Goal: Task Accomplishment & Management: Manage account settings

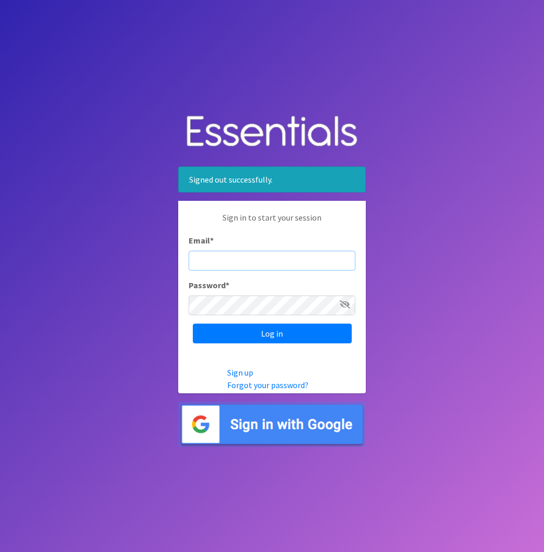
type input "diaperbank@jlcharleston.org"
click at [272, 334] on input "Log in" at bounding box center [272, 334] width 159 height 20
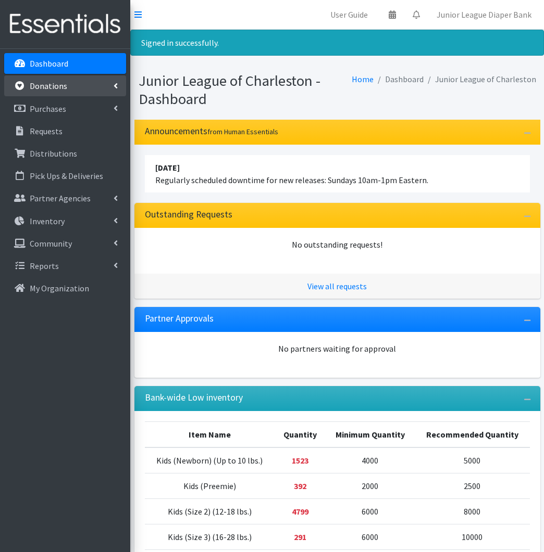
click at [60, 92] on link "Donations" at bounding box center [65, 85] width 122 height 21
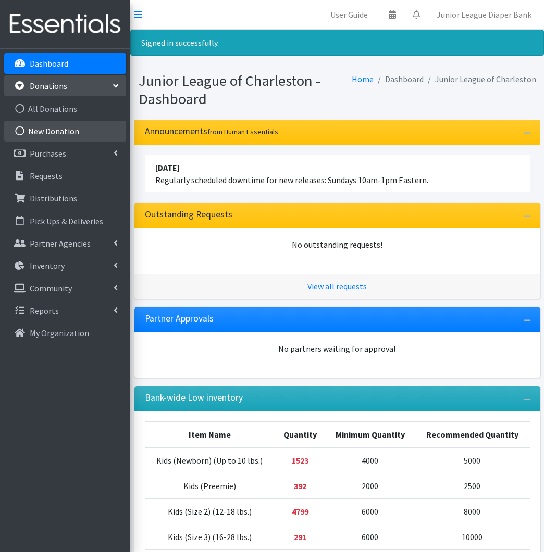
click at [51, 135] on link "New Donation" at bounding box center [65, 131] width 122 height 21
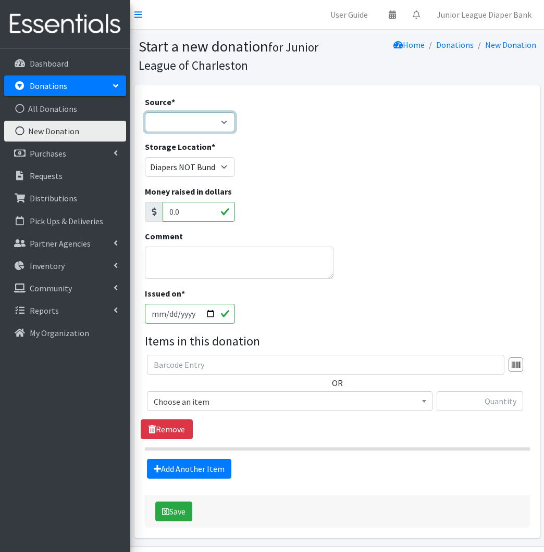
select select "Misc. Donation"
click at [199, 253] on textarea "Comment" at bounding box center [239, 263] width 188 height 32
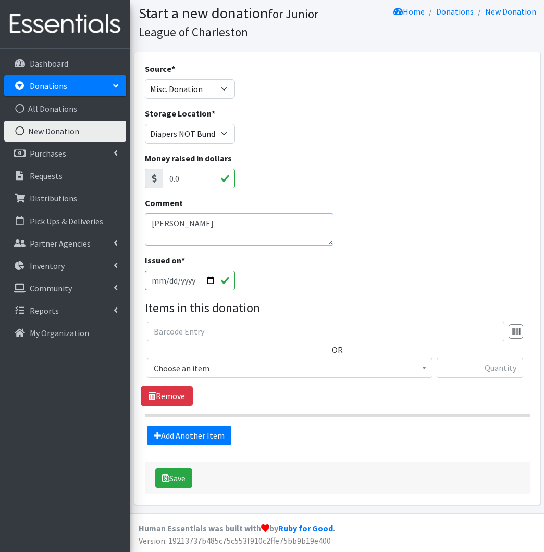
scroll to position [33, 0]
type textarea "Albertira Williams"
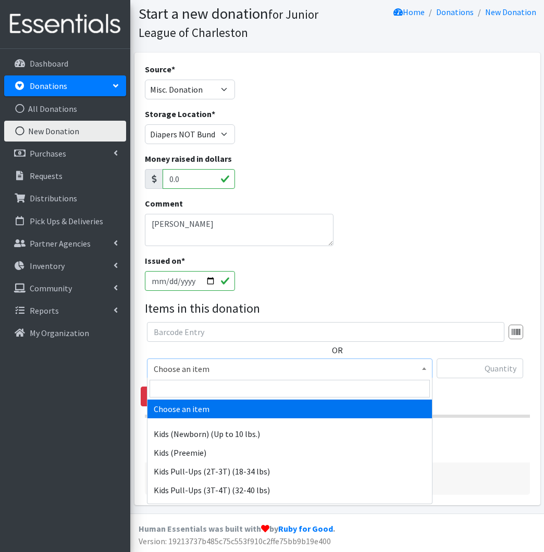
click at [219, 368] on span "Choose an item" at bounding box center [290, 369] width 272 height 15
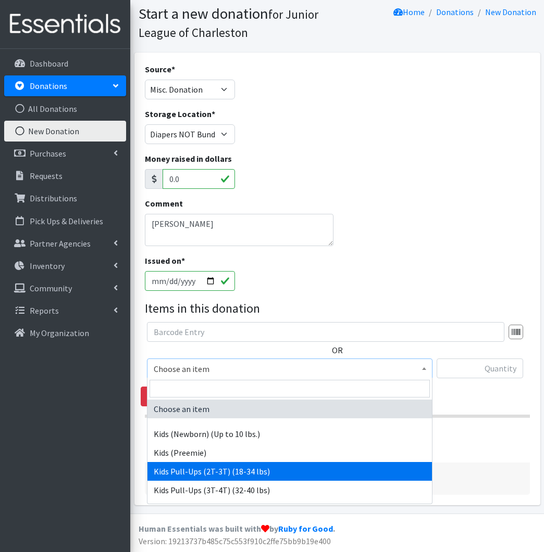
scroll to position [115, 0]
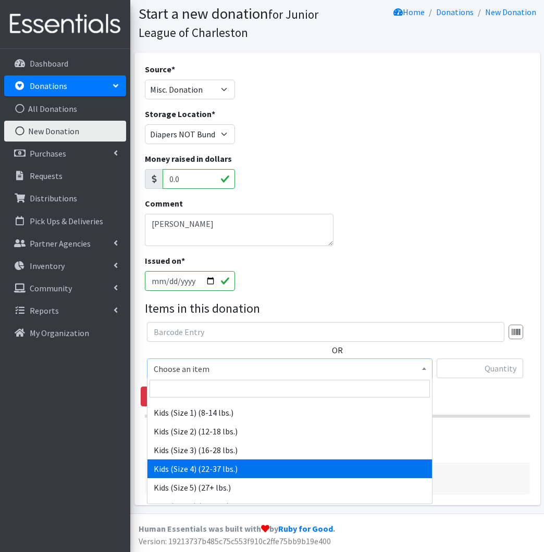
select select "557"
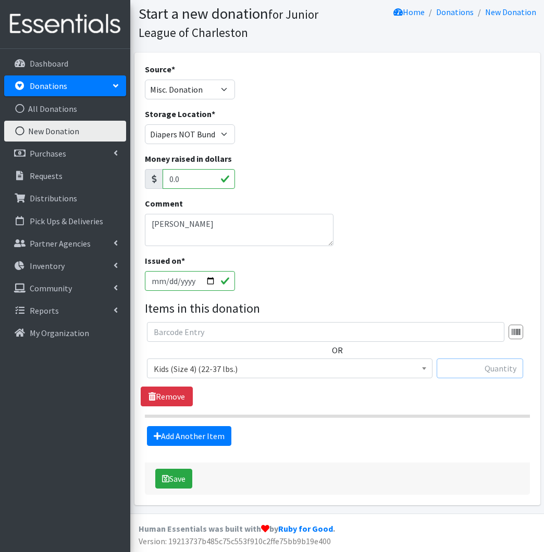
click at [470, 369] on input "text" at bounding box center [479, 369] width 87 height 20
type input "92"
click at [213, 432] on link "Add Another Item" at bounding box center [189, 436] width 84 height 20
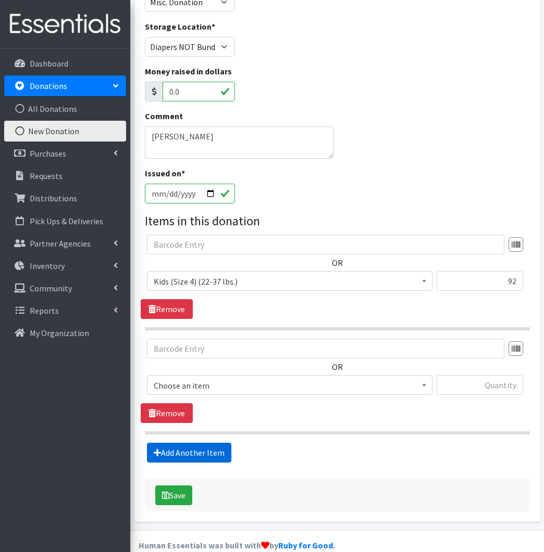
scroll to position [137, 0]
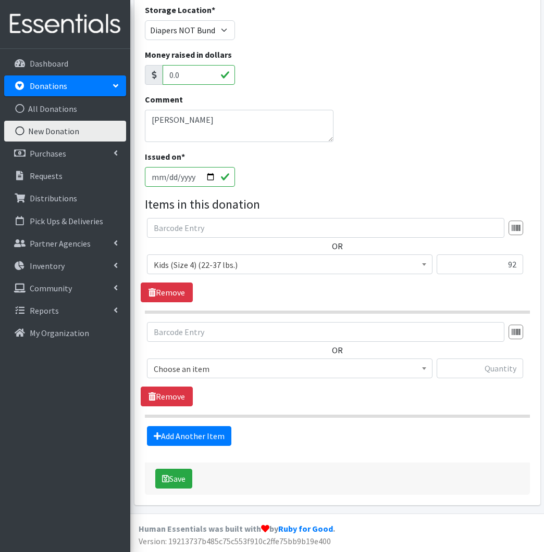
click at [254, 368] on span "Choose an item" at bounding box center [290, 369] width 272 height 15
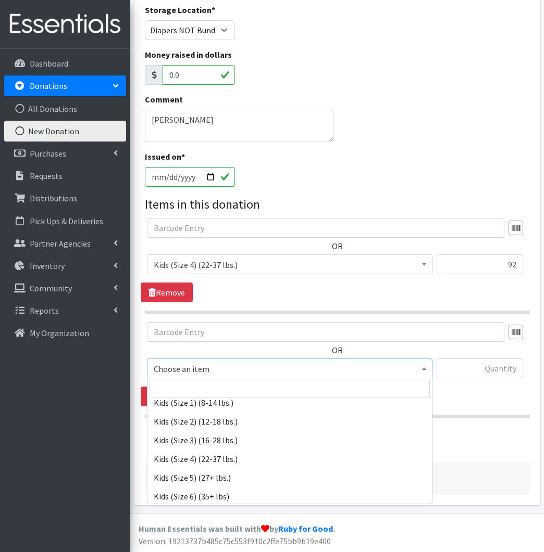
scroll to position [137, 1]
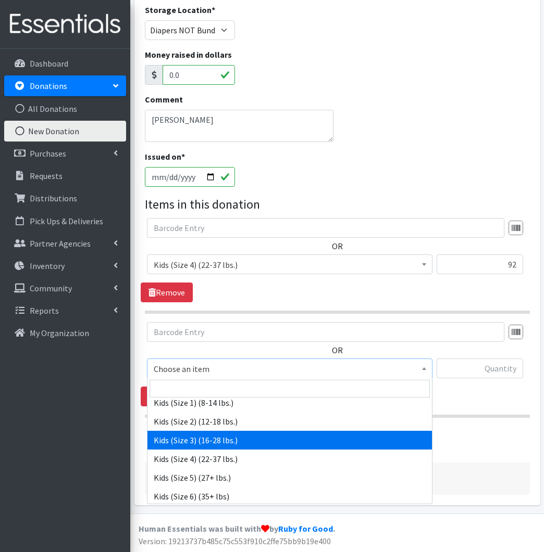
select select "576"
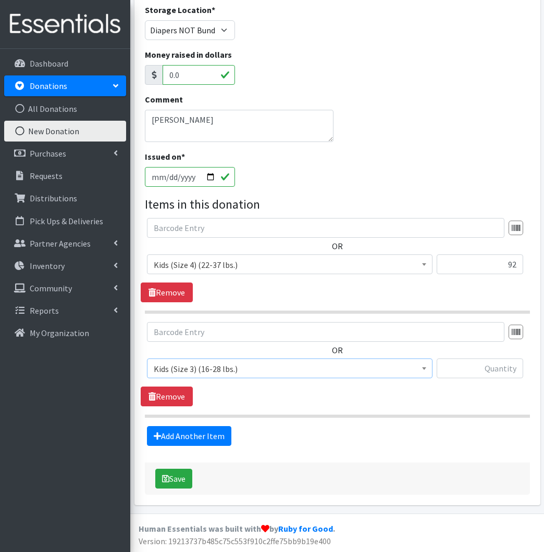
scroll to position [137, 0]
click at [508, 369] on input "text" at bounding box center [479, 369] width 87 height 20
type input "78"
click at [210, 437] on link "Add Another Item" at bounding box center [189, 436] width 84 height 20
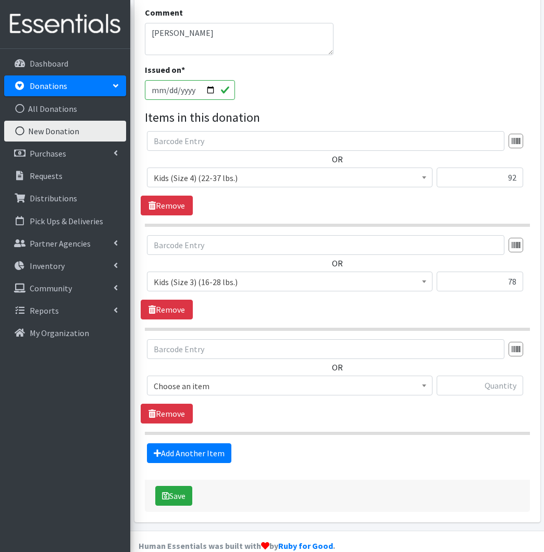
scroll to position [241, 0]
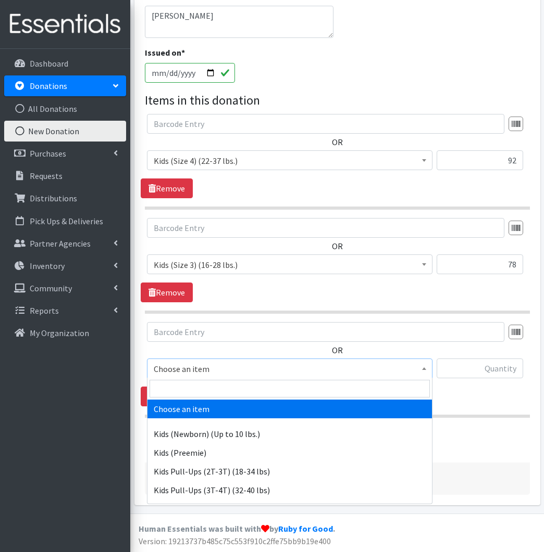
click at [399, 366] on span "Choose an item" at bounding box center [290, 369] width 272 height 15
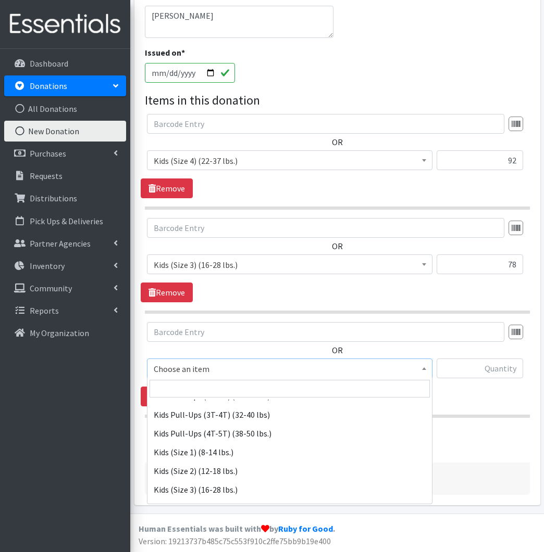
scroll to position [81, 0]
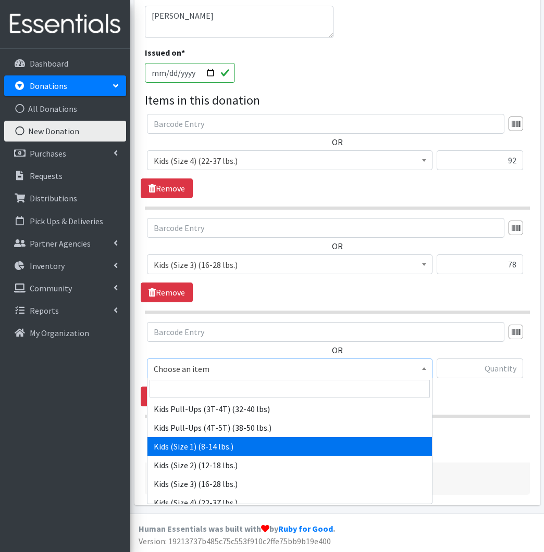
select select "573"
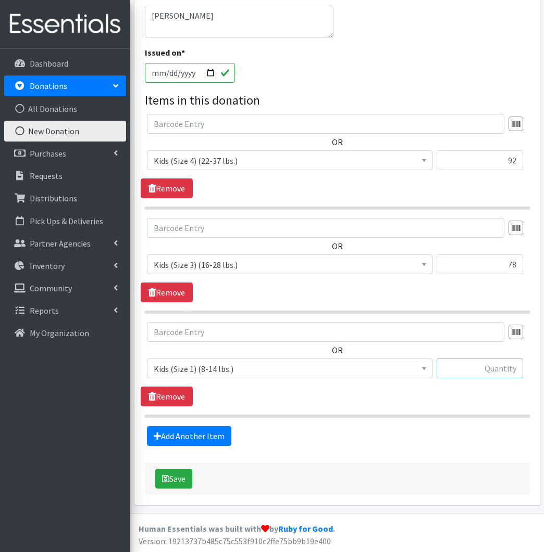
click at [503, 362] on input "text" at bounding box center [479, 369] width 87 height 20
click at [215, 431] on link "Add Another Item" at bounding box center [189, 436] width 84 height 20
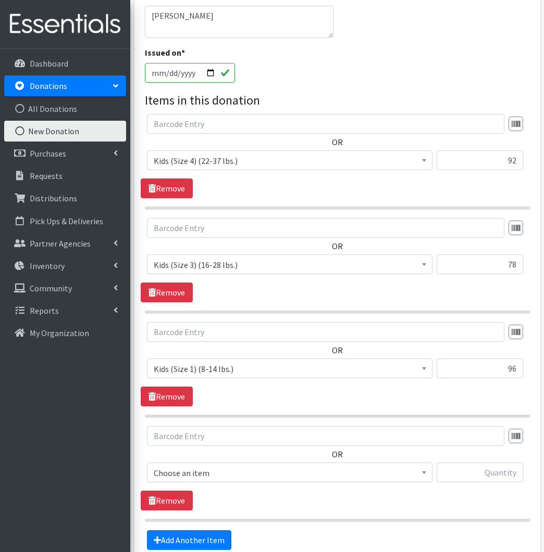
scroll to position [345, 0]
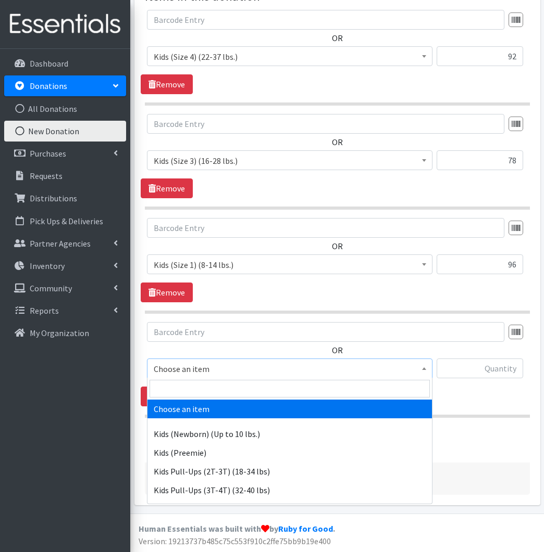
click at [394, 359] on span "Choose an item" at bounding box center [289, 369] width 285 height 20
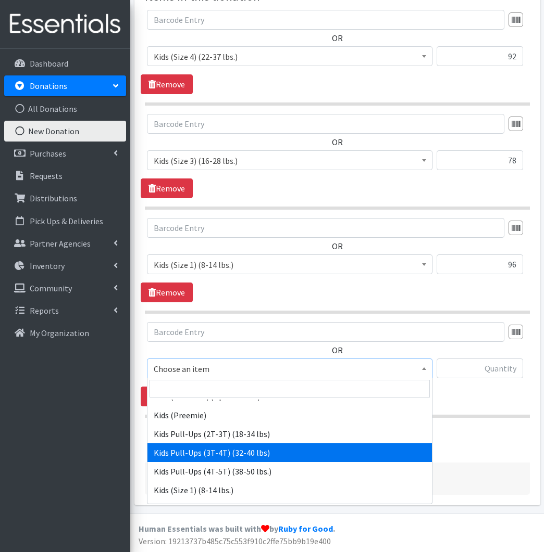
scroll to position [42, 0]
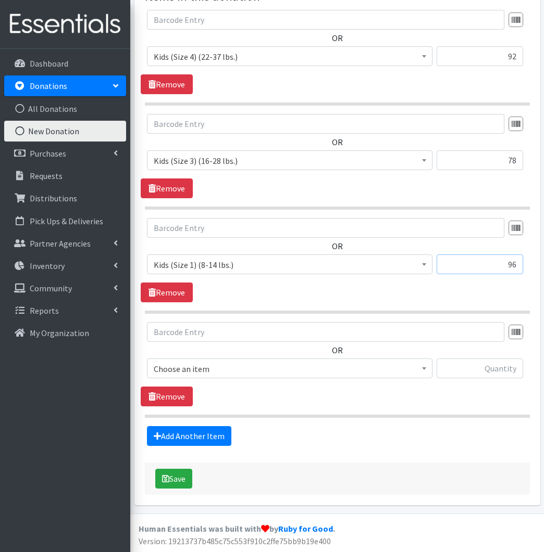
click at [513, 263] on input "96" at bounding box center [479, 265] width 87 height 20
type input "96"
drag, startPoint x: 517, startPoint y: 56, endPoint x: 500, endPoint y: 56, distance: 17.2
click at [500, 56] on input "92" at bounding box center [479, 56] width 87 height 20
type input "156"
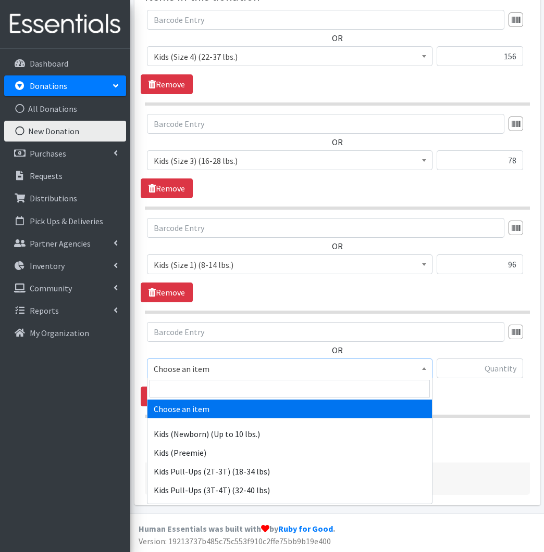
click at [427, 361] on span at bounding box center [424, 367] width 10 height 16
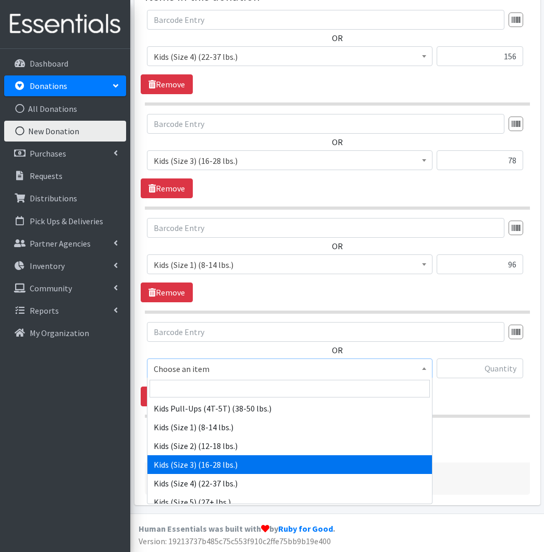
scroll to position [99, 0]
select select "576"
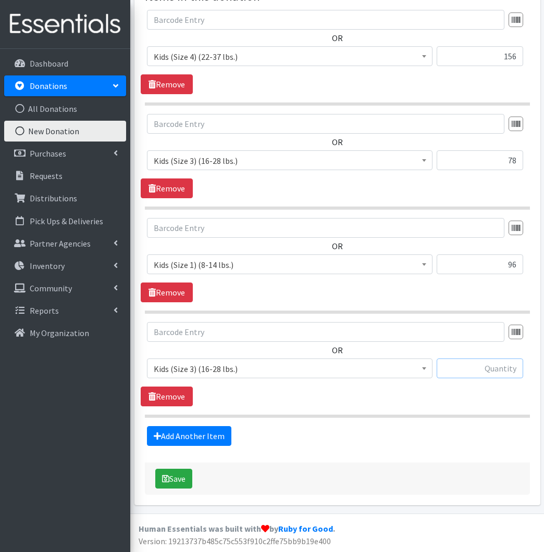
click at [489, 369] on input "text" at bounding box center [479, 369] width 87 height 20
type input "100"
click at [178, 479] on button "Save" at bounding box center [173, 479] width 37 height 20
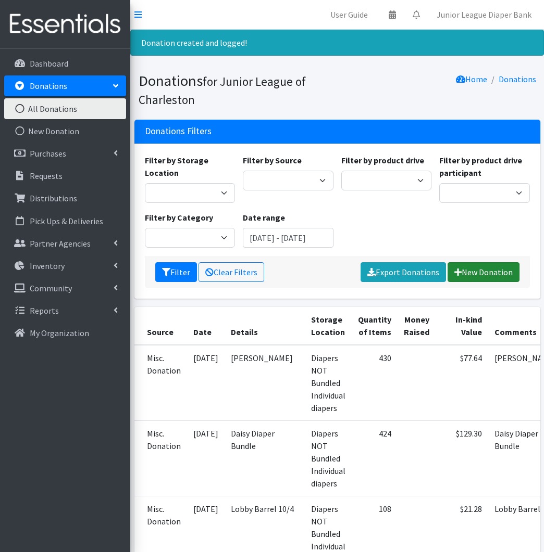
click at [494, 275] on link "New Donation" at bounding box center [483, 272] width 72 height 20
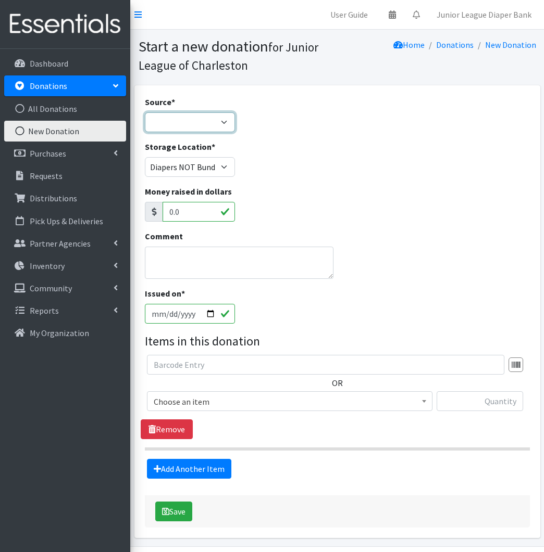
select select "Misc. Donation"
click at [176, 262] on textarea "Comment" at bounding box center [239, 263] width 188 height 32
type textarea "Lobby"
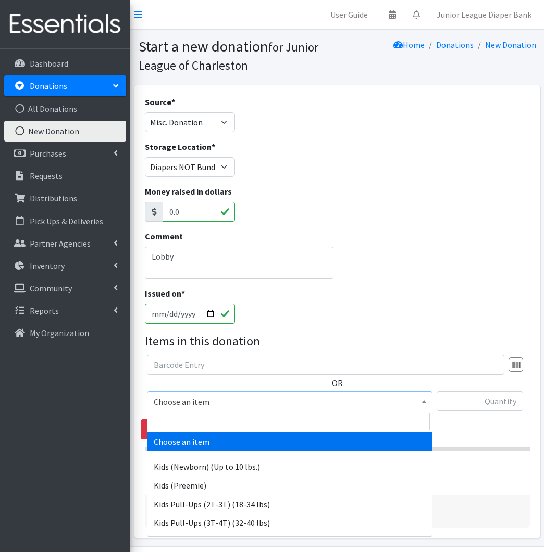
click at [288, 395] on span "Choose an item" at bounding box center [290, 402] width 272 height 15
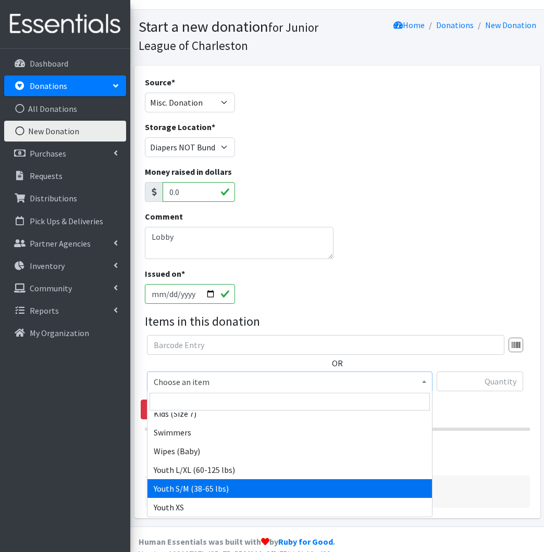
scroll to position [21, 0]
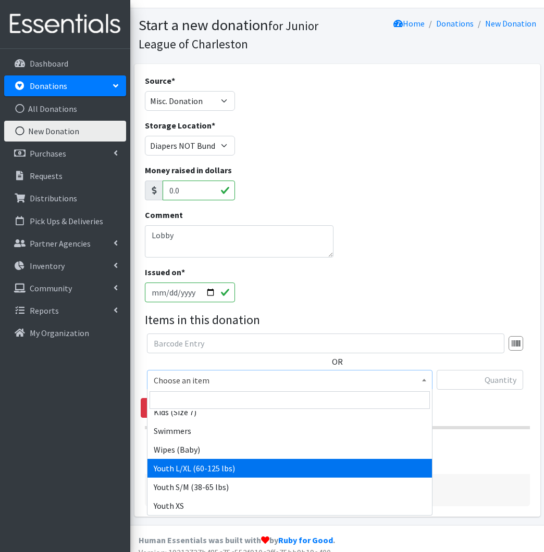
select select "543"
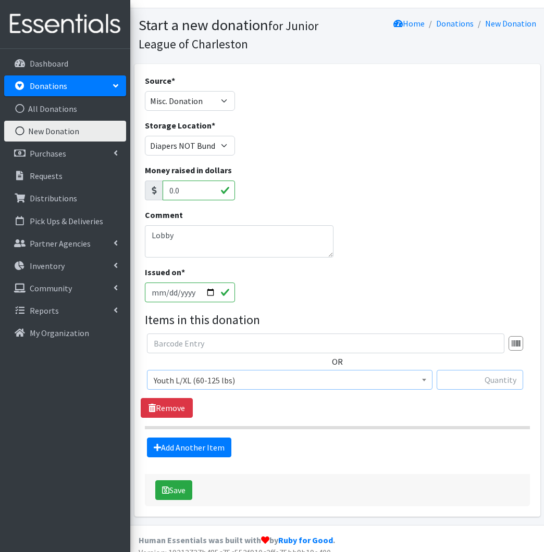
click at [506, 381] on input "text" at bounding box center [479, 380] width 87 height 20
type input "728"
click at [166, 488] on icon "submit" at bounding box center [165, 490] width 7 height 8
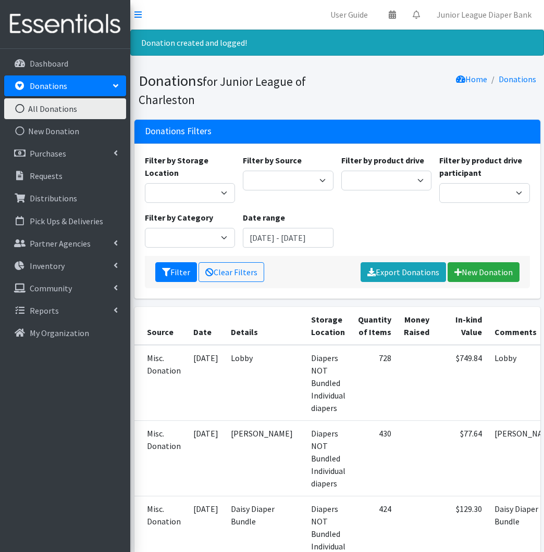
click at [482, 261] on div "Filter Clear Filters Export Donations New Donation" at bounding box center [337, 272] width 385 height 32
click at [482, 268] on link "New Donation" at bounding box center [483, 272] width 72 height 20
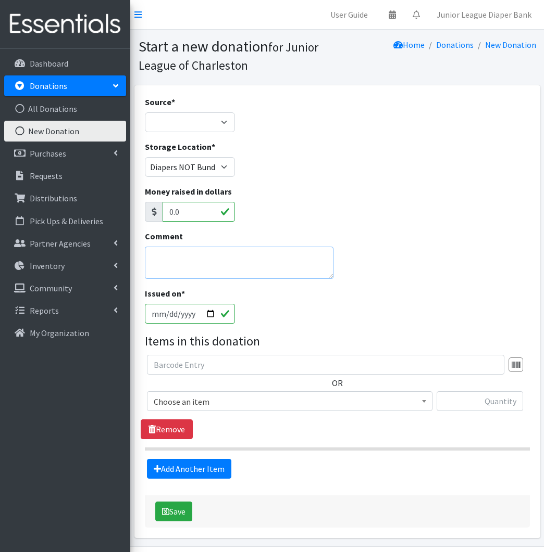
click at [213, 251] on textarea "Comment" at bounding box center [239, 263] width 188 height 32
type textarea "Alberina"
click at [245, 397] on span "Choose an item" at bounding box center [290, 402] width 272 height 15
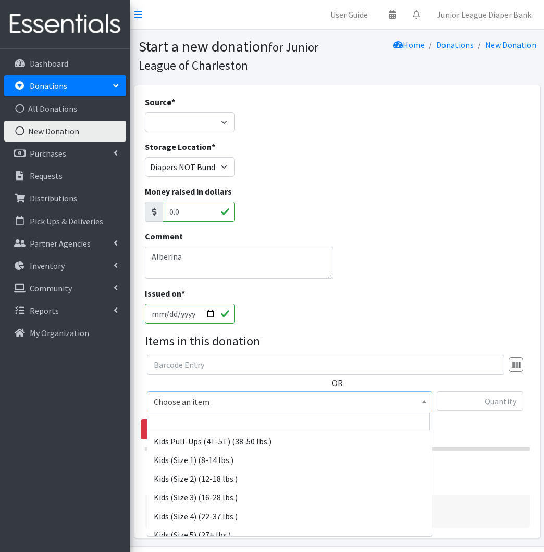
scroll to position [113, 0]
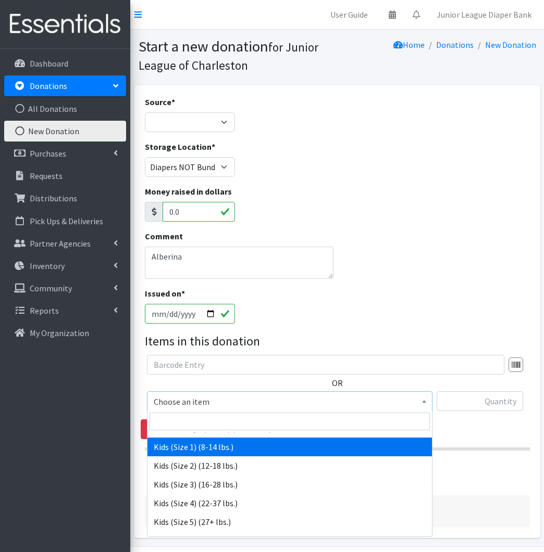
select select "573"
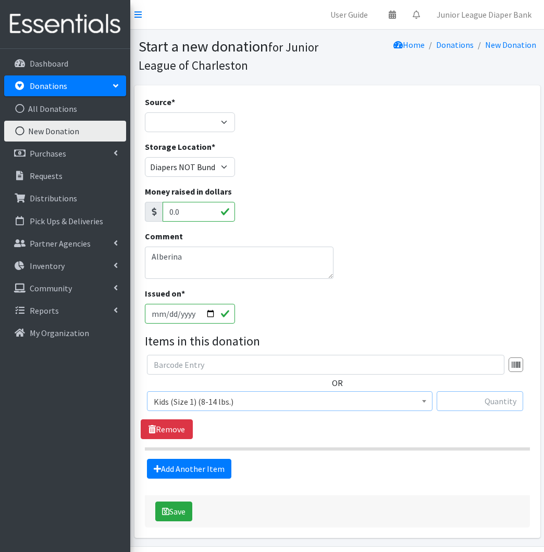
click at [490, 407] on input "text" at bounding box center [479, 402] width 87 height 20
type input "108"
click at [207, 464] on link "Add Another Item" at bounding box center [189, 469] width 84 height 20
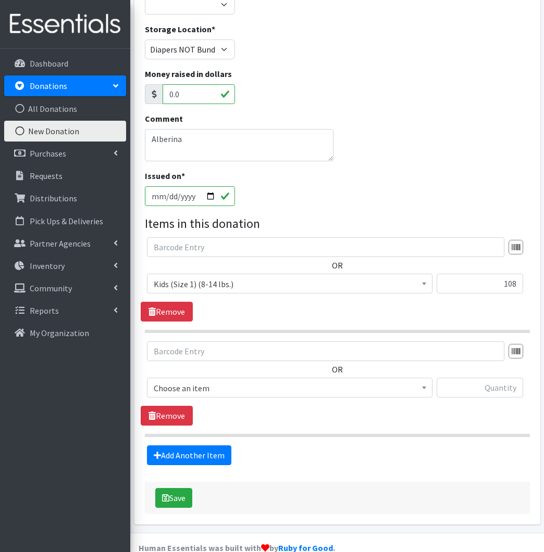
scroll to position [137, 0]
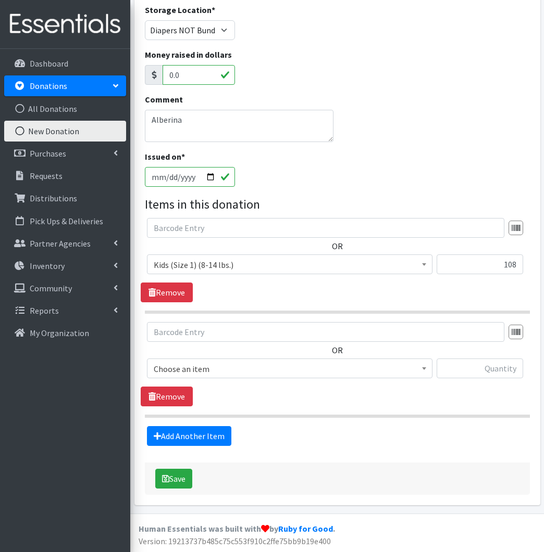
click at [270, 368] on span "Choose an item" at bounding box center [290, 369] width 272 height 15
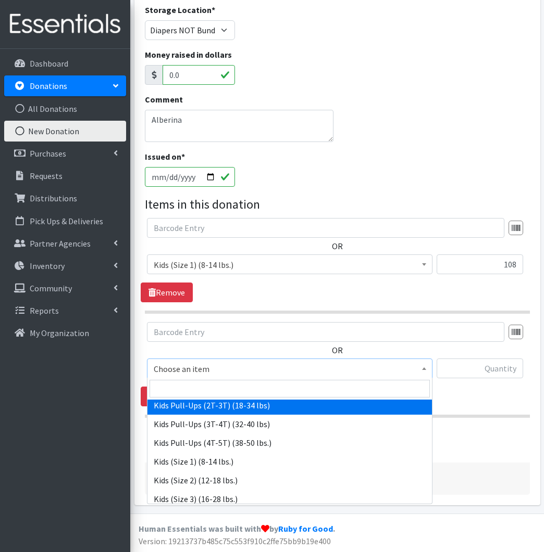
scroll to position [104, 0]
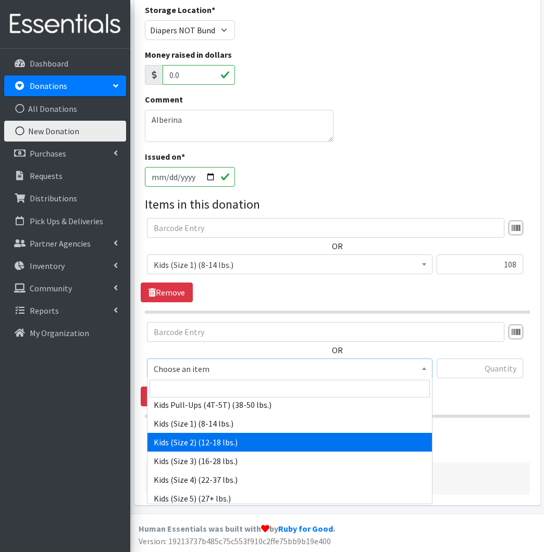
select select "574"
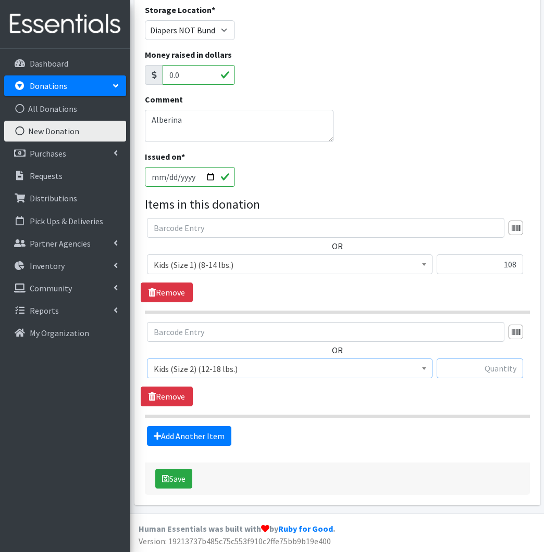
click at [519, 366] on input "text" at bounding box center [479, 369] width 87 height 20
type input "58"
click at [180, 438] on link "Add Another Item" at bounding box center [189, 436] width 84 height 20
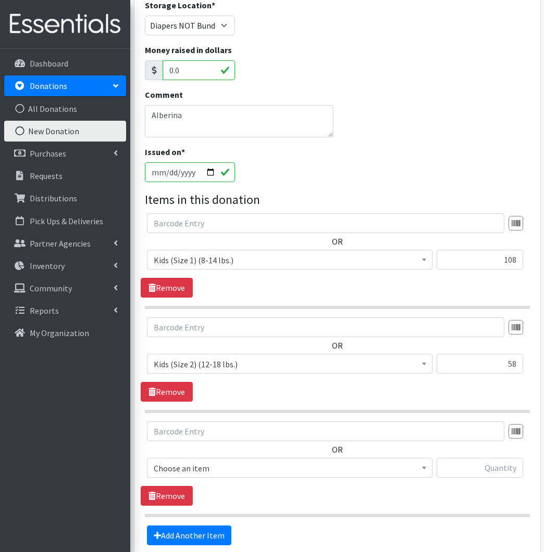
scroll to position [241, 0]
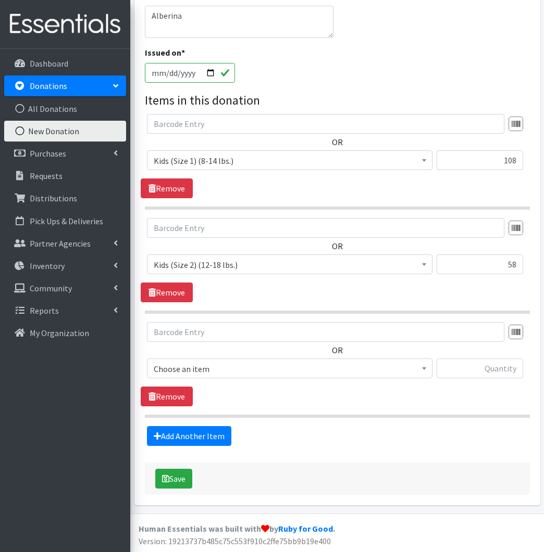
click at [352, 369] on span "Choose an item" at bounding box center [290, 369] width 272 height 15
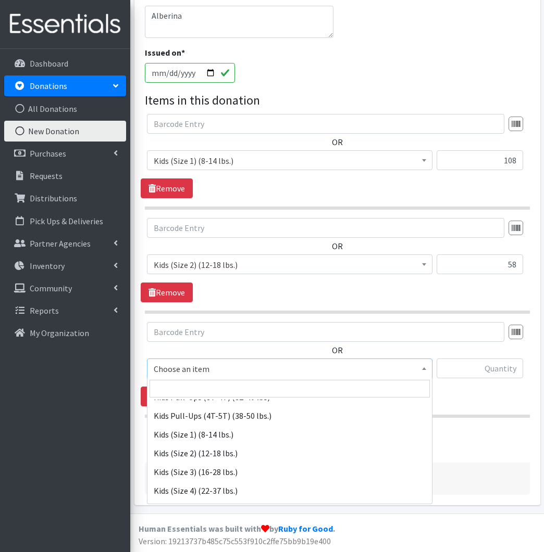
scroll to position [95, 0]
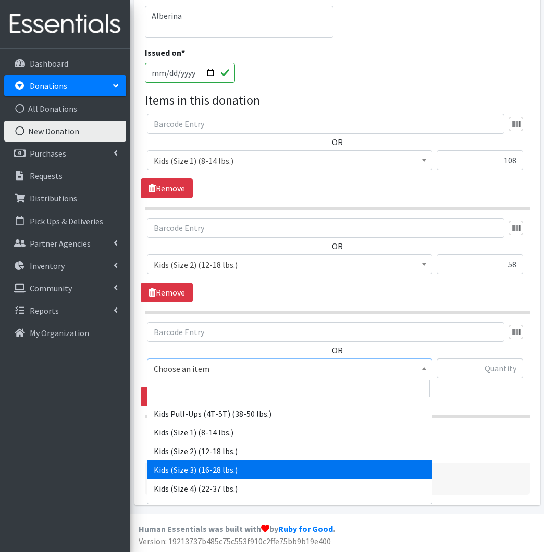
select select "576"
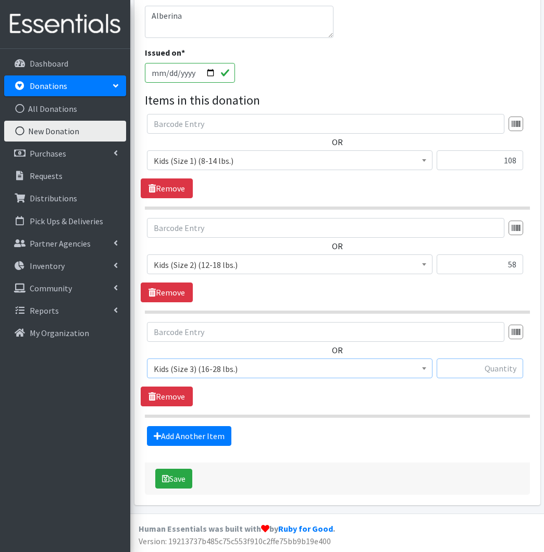
click at [510, 368] on input "text" at bounding box center [479, 369] width 87 height 20
type input "67"
click at [216, 433] on link "Add Another Item" at bounding box center [189, 436] width 84 height 20
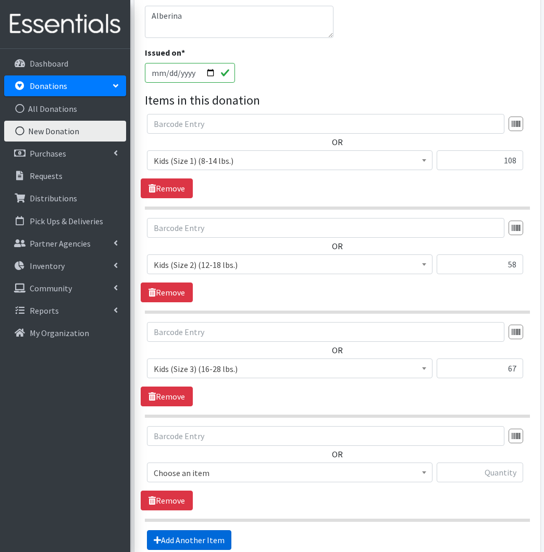
scroll to position [345, 0]
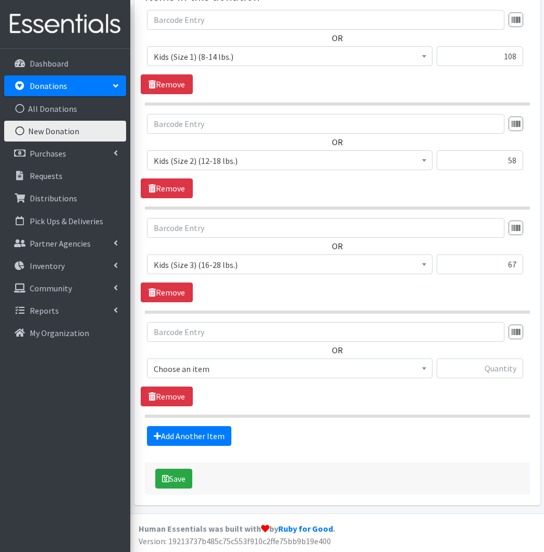
click at [286, 369] on span "Choose an item" at bounding box center [290, 369] width 272 height 15
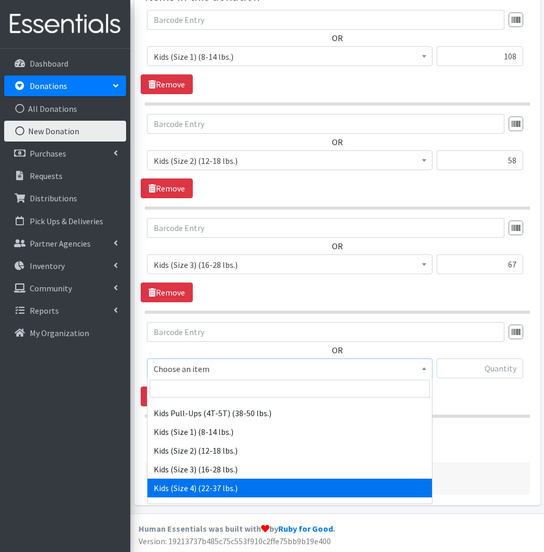
scroll to position [94, 0]
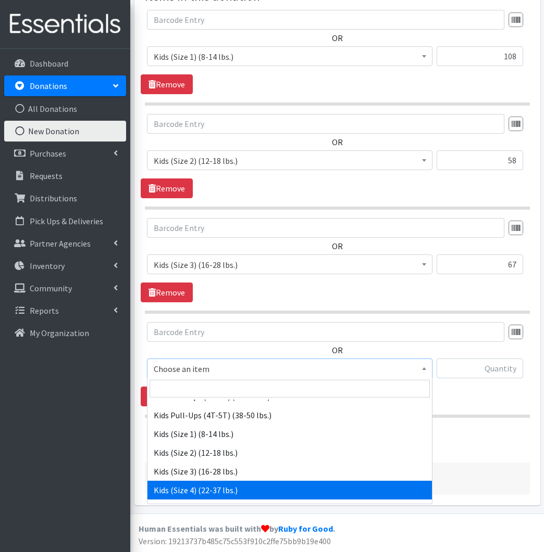
select select "557"
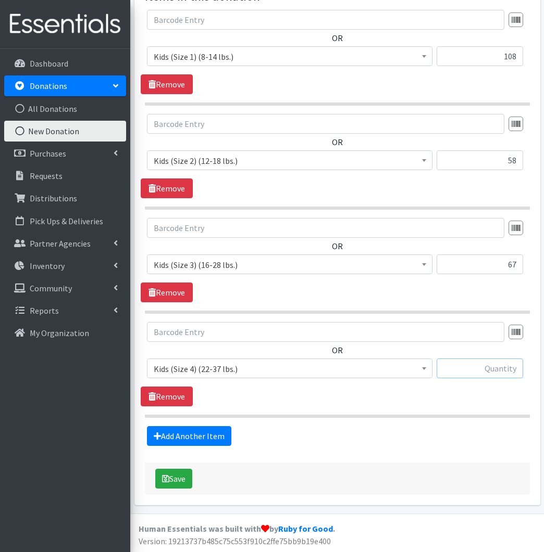
click at [506, 365] on input "text" at bounding box center [479, 369] width 87 height 20
type input "30"
click at [175, 428] on link "Add Another Item" at bounding box center [189, 436] width 84 height 20
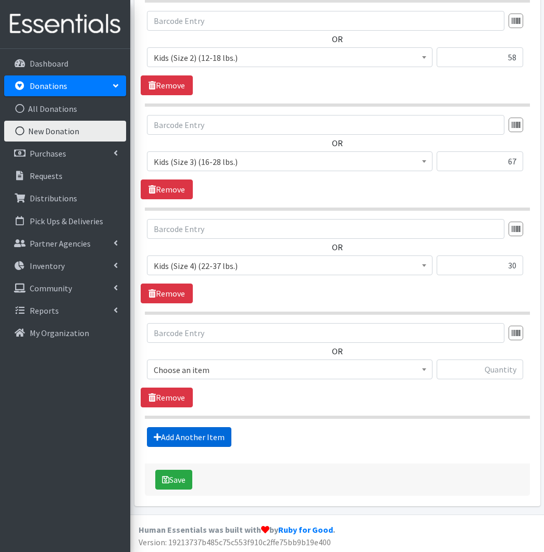
scroll to position [449, 0]
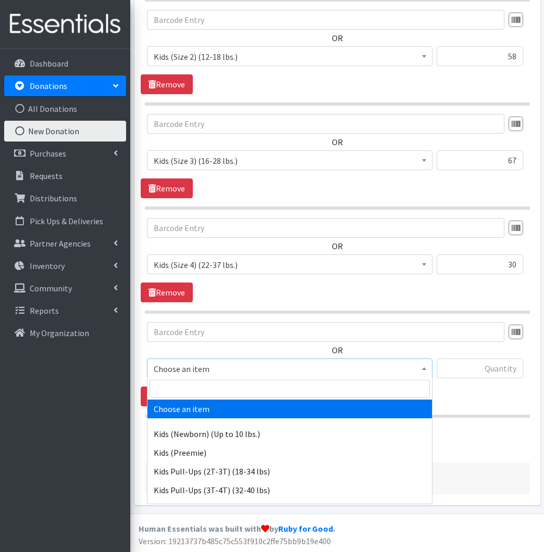
click at [348, 363] on span "Choose an item" at bounding box center [290, 369] width 272 height 15
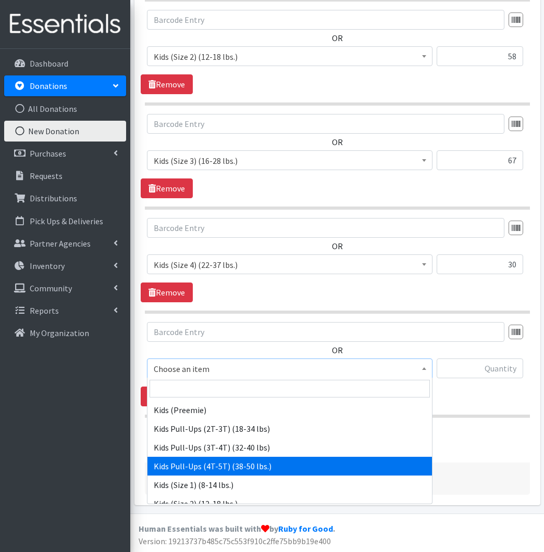
scroll to position [449, 1]
select select "566"
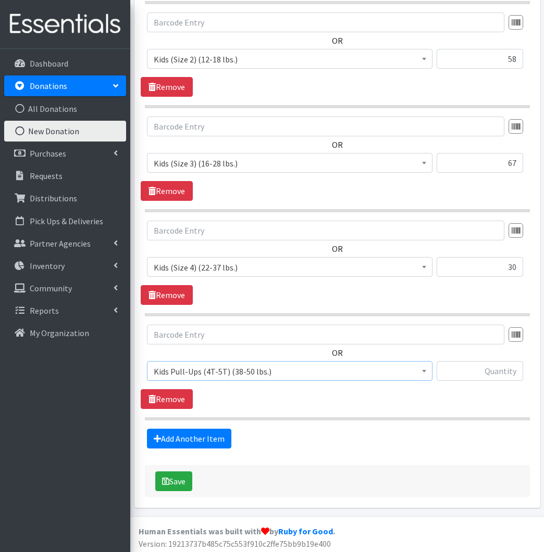
scroll to position [445, 0]
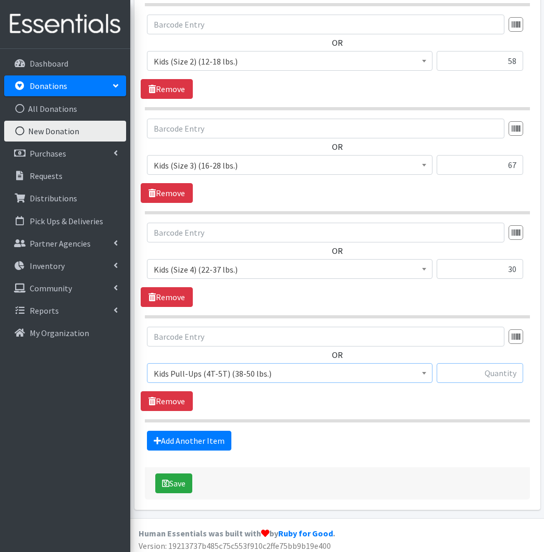
click at [514, 373] on input "text" at bounding box center [479, 373] width 87 height 20
type input "2"
type input "34"
click at [180, 436] on link "Add Another Item" at bounding box center [189, 441] width 84 height 20
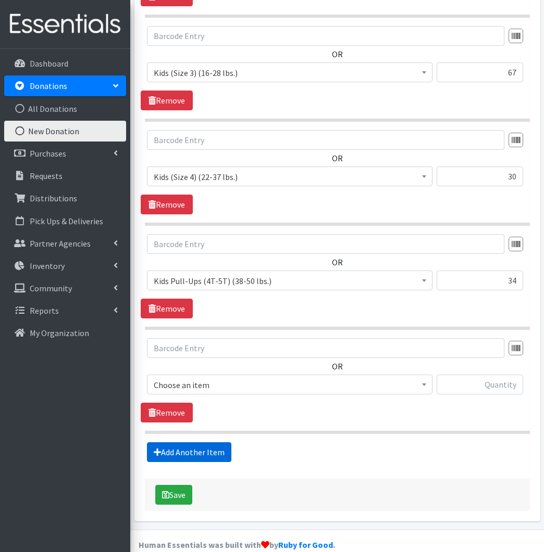
scroll to position [553, 0]
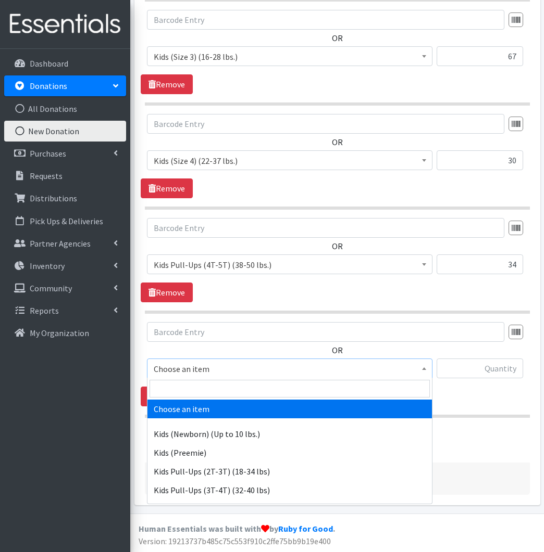
click at [208, 372] on span "Choose an item" at bounding box center [290, 369] width 272 height 15
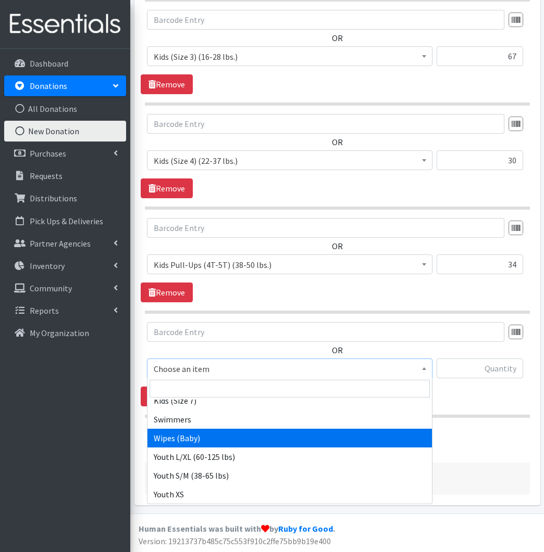
scroll to position [239, 0]
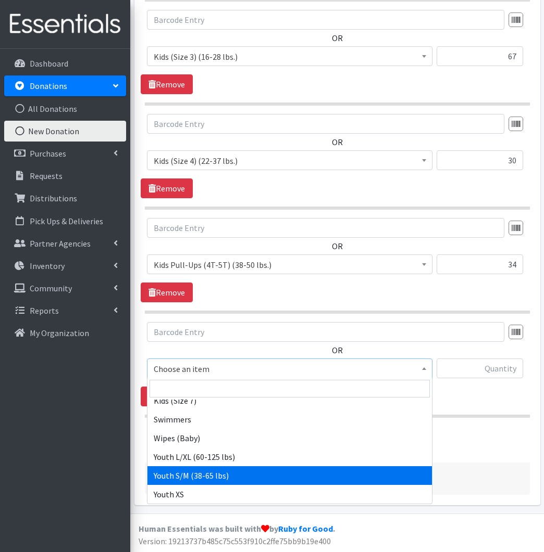
select select "553"
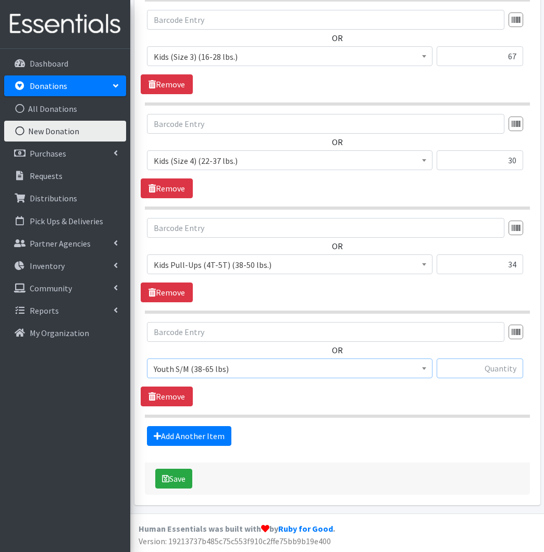
click at [483, 377] on input "text" at bounding box center [479, 369] width 87 height 20
type input "42"
click at [189, 477] on button "Save" at bounding box center [173, 479] width 37 height 20
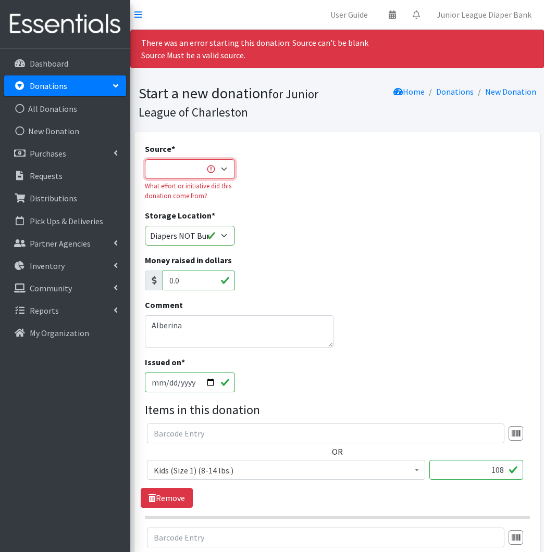
select select "Misc. Donation"
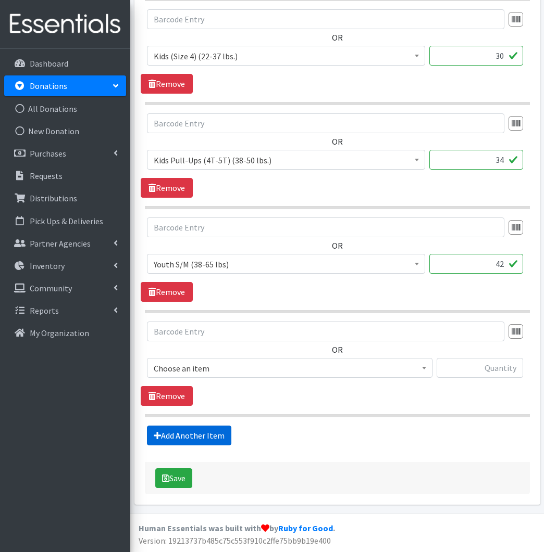
scroll to position [726, 0]
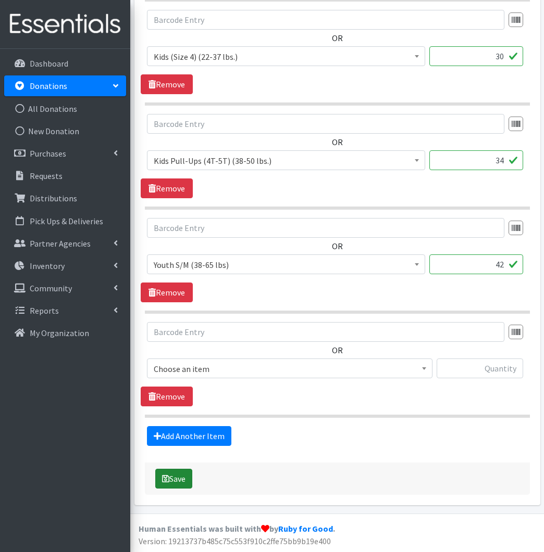
click at [190, 479] on button "Save" at bounding box center [173, 479] width 37 height 20
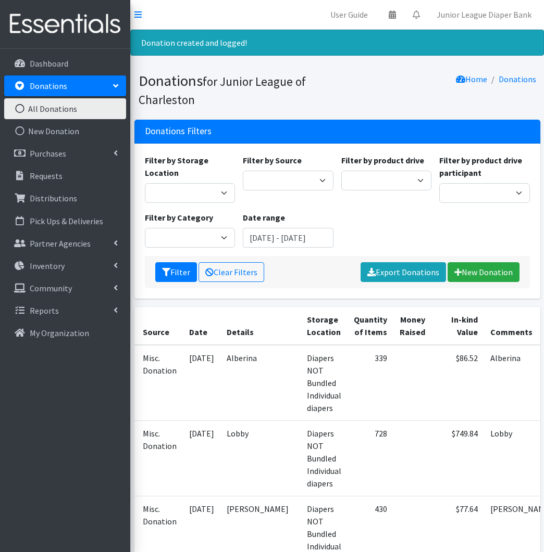
scroll to position [0, 6]
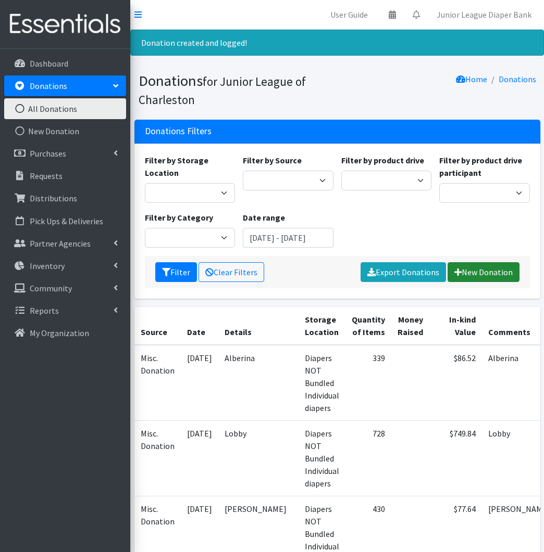
click at [473, 272] on link "New Donation" at bounding box center [483, 272] width 72 height 20
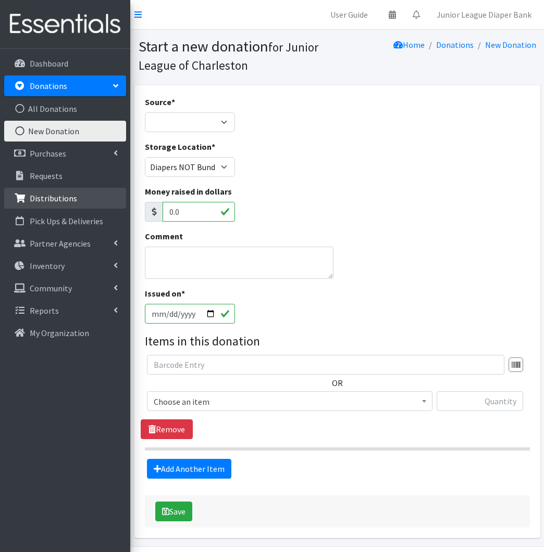
click at [76, 194] on link "Distributions" at bounding box center [65, 198] width 122 height 21
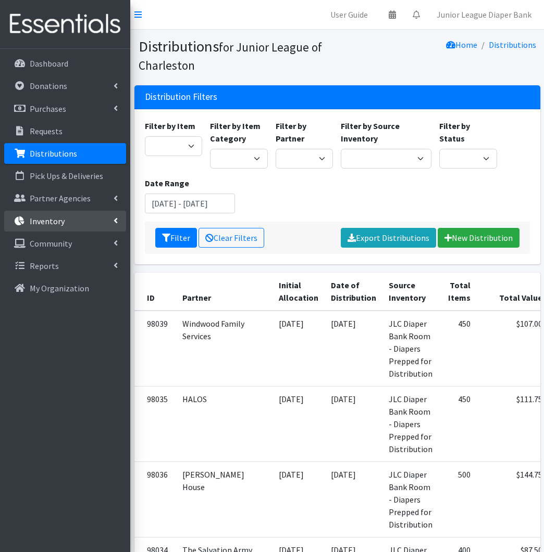
click at [72, 231] on link "Inventory" at bounding box center [65, 221] width 122 height 21
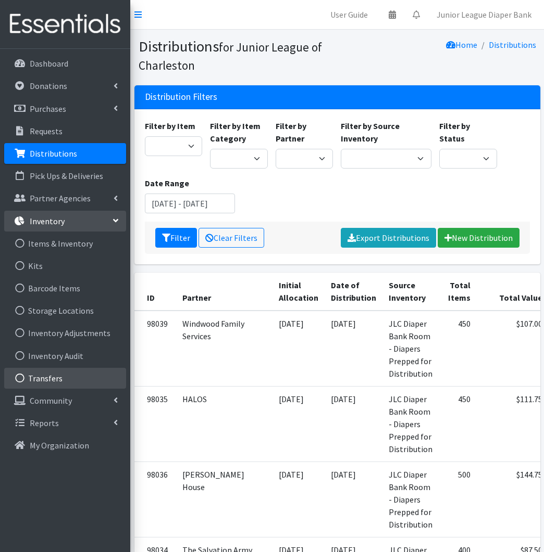
click at [77, 382] on link "Transfers" at bounding box center [65, 378] width 122 height 21
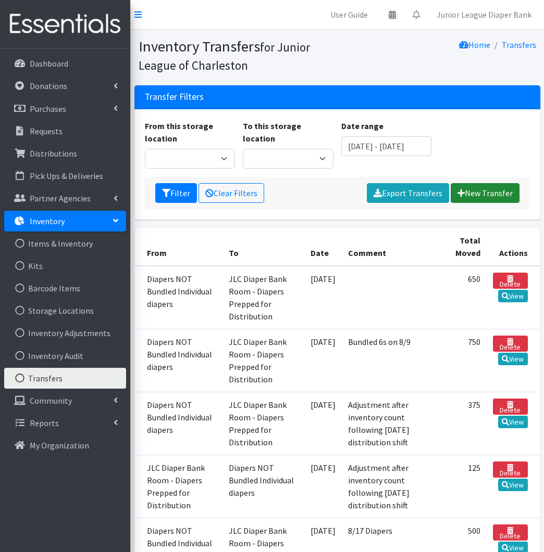
scroll to position [0, 1]
click at [478, 191] on link "New Transfer" at bounding box center [484, 193] width 69 height 20
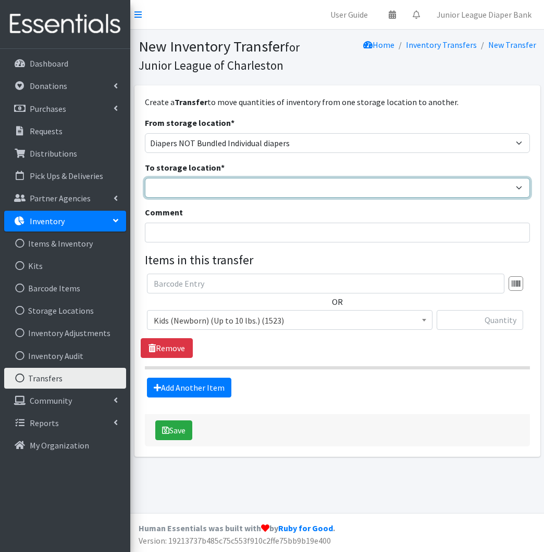
select select "35"
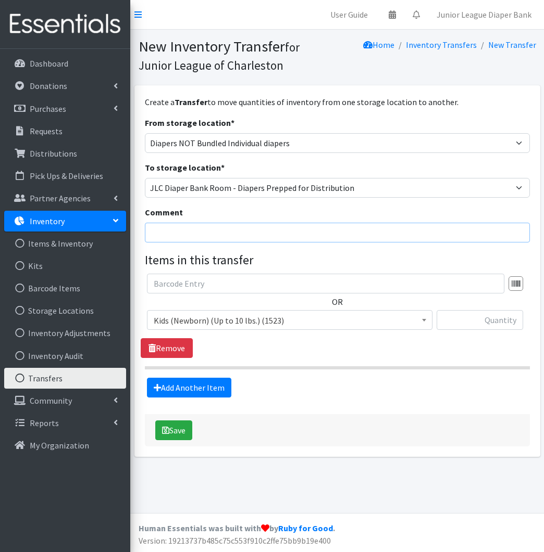
click at [224, 233] on input "Comment" at bounding box center [337, 233] width 385 height 20
type input "B"
type input "Bundling on [DATE] Distribution led by [PERSON_NAME]"
click at [495, 320] on input "text" at bounding box center [479, 320] width 87 height 20
type input "275"
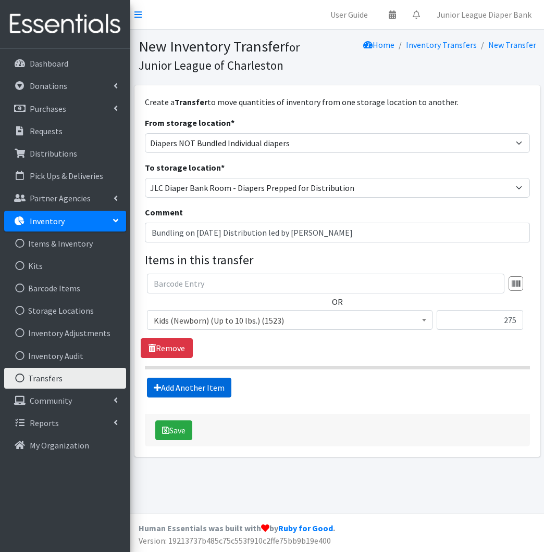
click at [195, 395] on link "Add Another Item" at bounding box center [189, 388] width 84 height 20
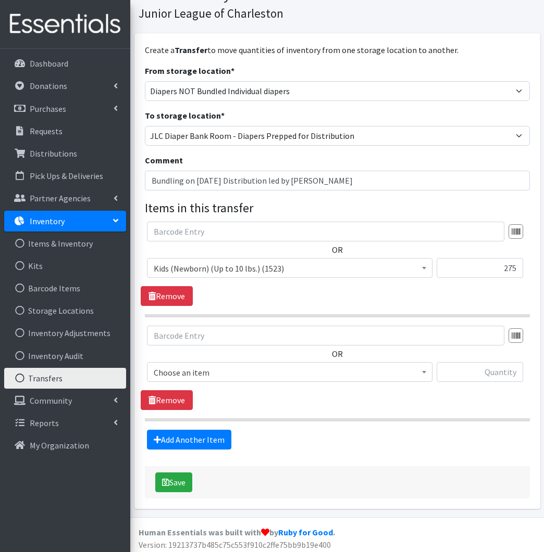
scroll to position [56, 0]
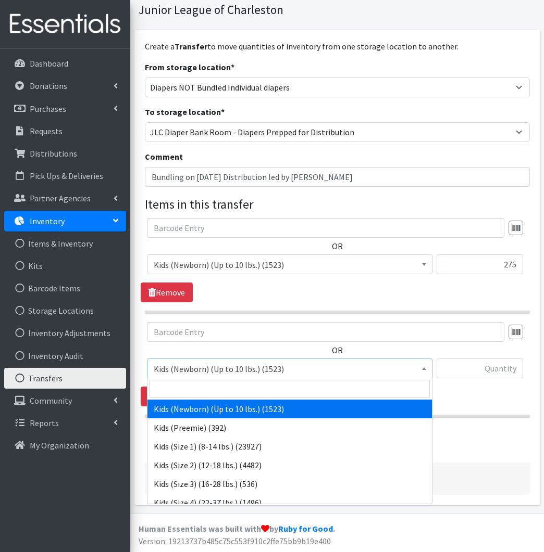
click at [219, 371] on span "Kids (Newborn) (Up to 10 lbs.) (1523)" at bounding box center [290, 369] width 272 height 15
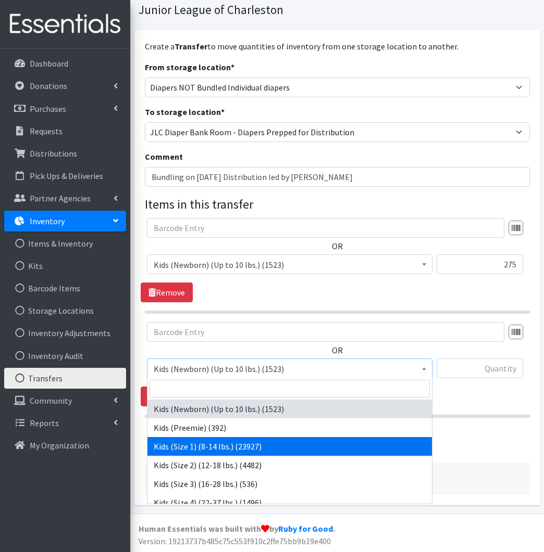
select select "573"
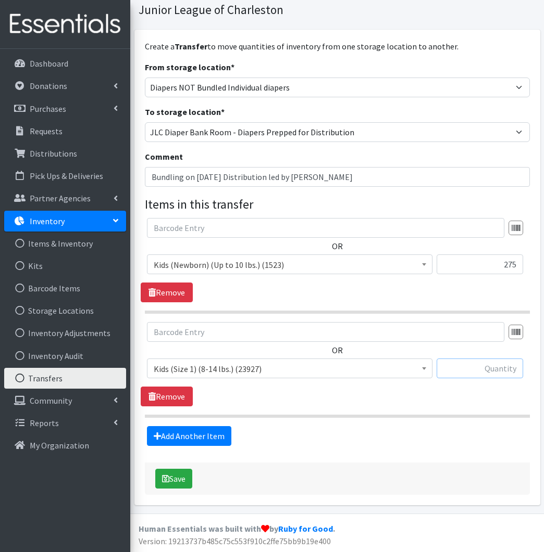
click at [497, 371] on input "text" at bounding box center [479, 369] width 87 height 20
type input "250"
click at [205, 431] on link "Add Another Item" at bounding box center [189, 436] width 84 height 20
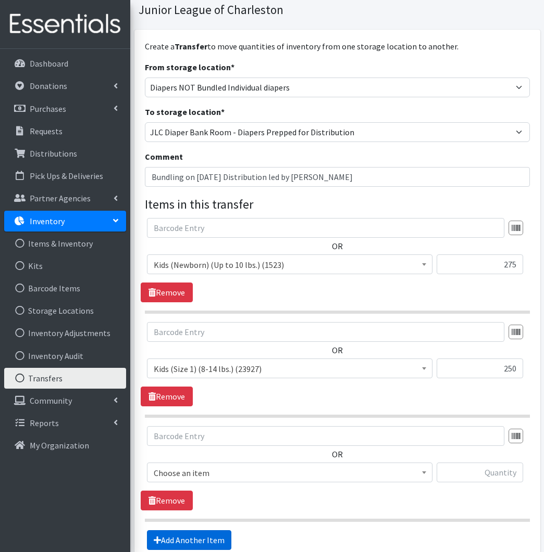
scroll to position [160, 0]
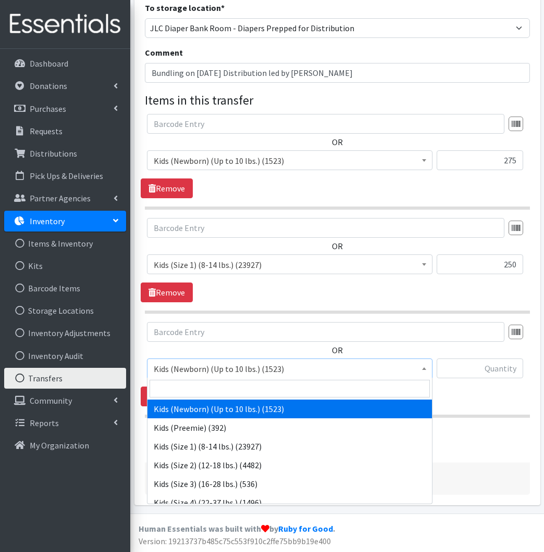
click at [229, 368] on span "Kids (Newborn) (Up to 10 lbs.) (1523)" at bounding box center [290, 369] width 272 height 15
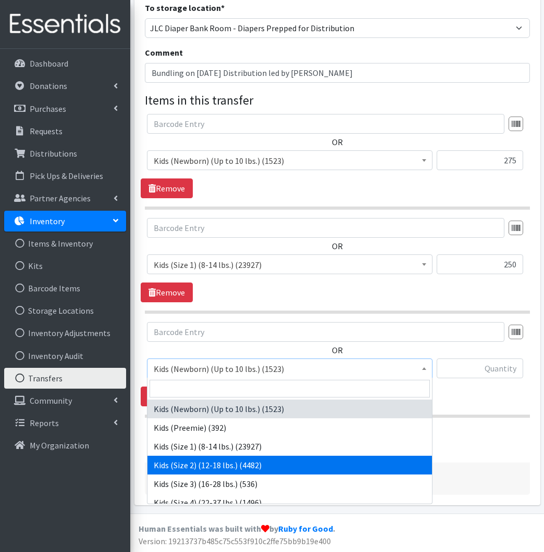
select select "574"
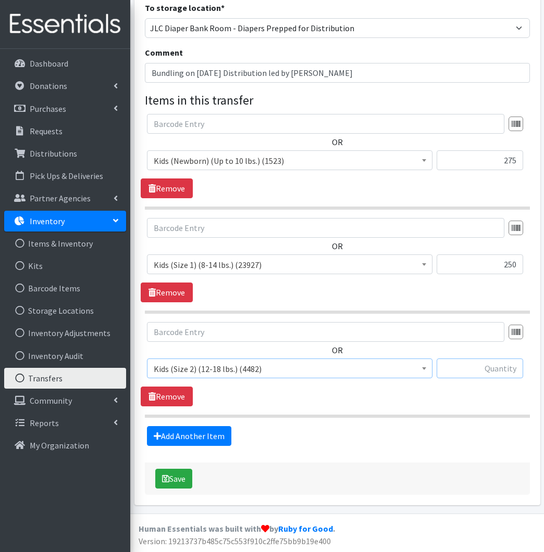
click at [488, 376] on input "text" at bounding box center [479, 369] width 87 height 20
type input "100"
click at [194, 445] on link "Add Another Item" at bounding box center [189, 436] width 84 height 20
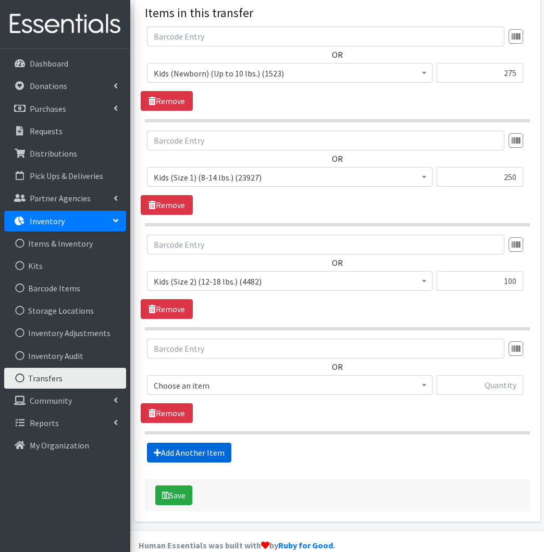
scroll to position [264, 0]
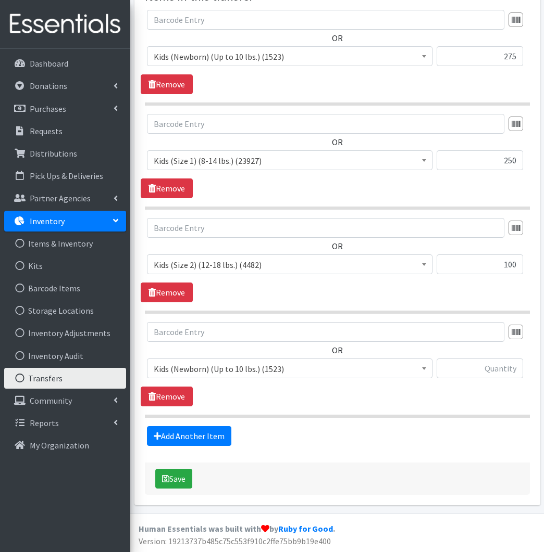
click at [226, 377] on span "Kids (Newborn) (Up to 10 lbs.) (1523) Kids (Preemie) (392) Kids (Size 1) (8-14 …" at bounding box center [289, 373] width 285 height 28
click at [226, 375] on span "Kids (Newborn) (Up to 10 lbs.) (1523)" at bounding box center [290, 369] width 272 height 15
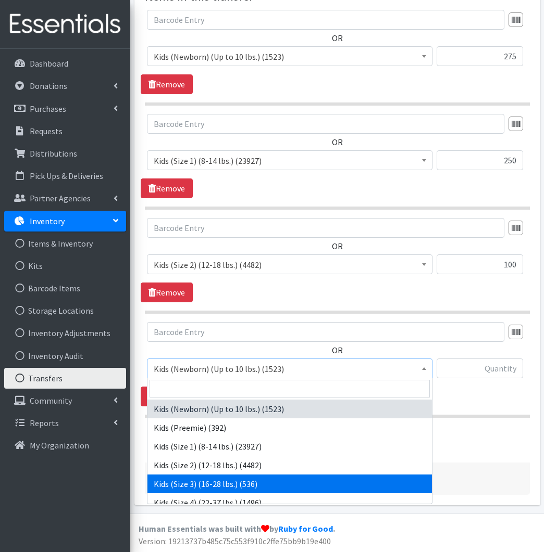
select select "576"
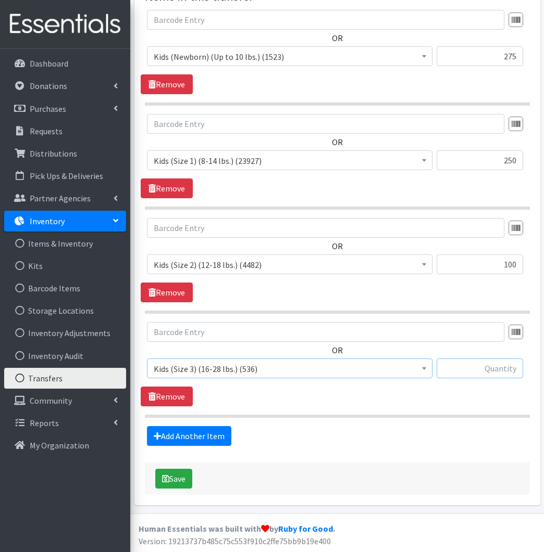
click at [488, 368] on input "text" at bounding box center [479, 369] width 87 height 20
type input "275"
click at [194, 444] on link "Add Another Item" at bounding box center [189, 436] width 84 height 20
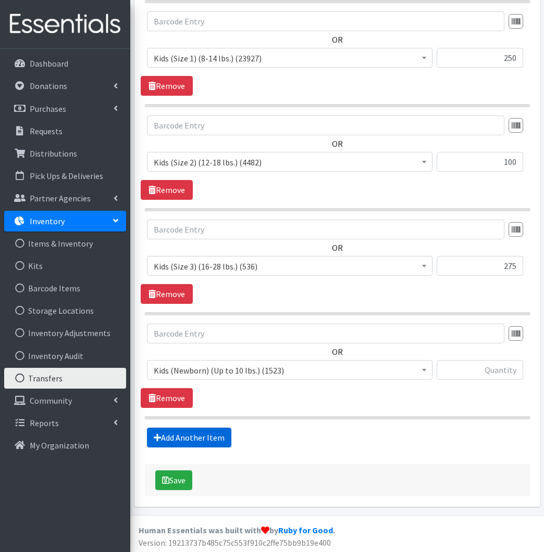
scroll to position [368, 0]
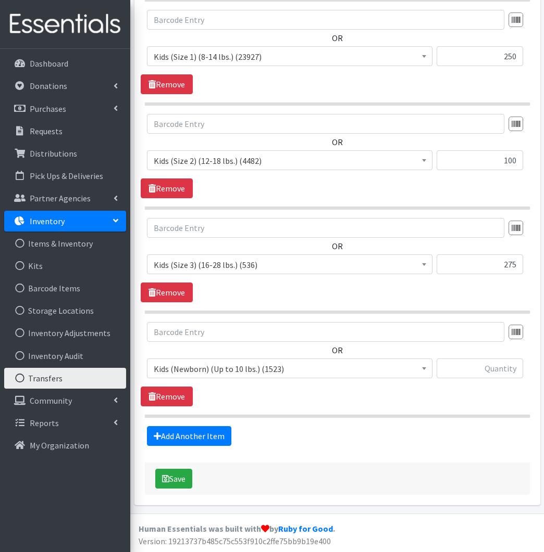
click at [224, 367] on span "Kids (Newborn) (Up to 10 lbs.) (1523)" at bounding box center [290, 369] width 272 height 15
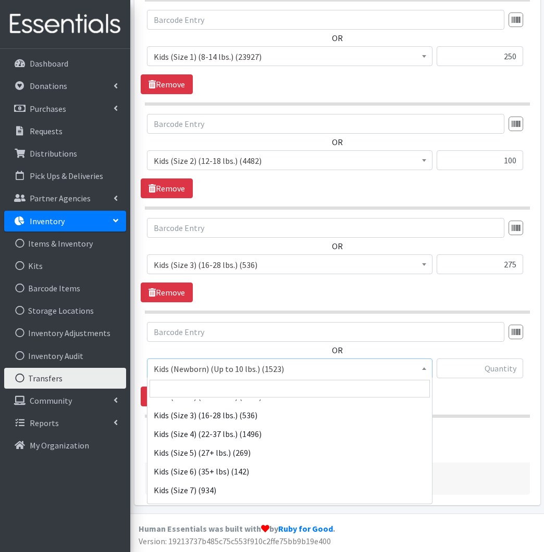
scroll to position [74, 0]
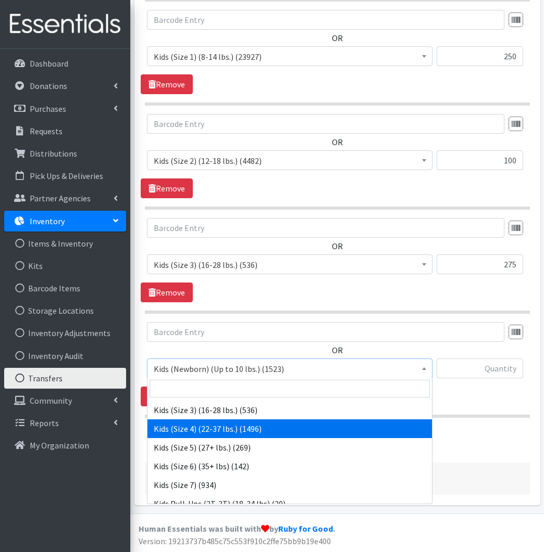
select select "557"
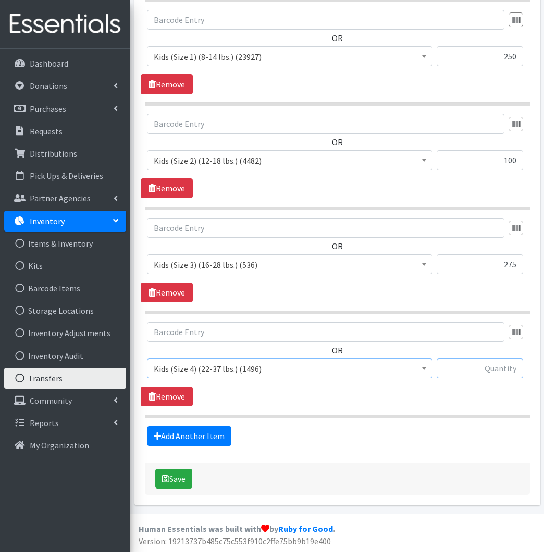
click at [489, 367] on input "text" at bounding box center [479, 369] width 87 height 20
type input "1550"
click at [161, 438] on link "Add Another Item" at bounding box center [189, 436] width 84 height 20
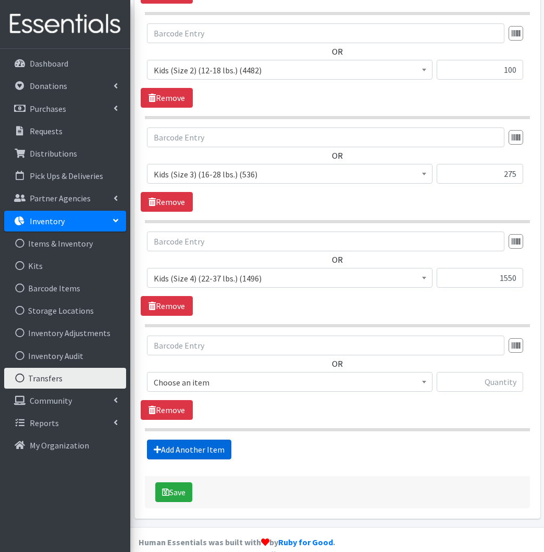
scroll to position [472, 0]
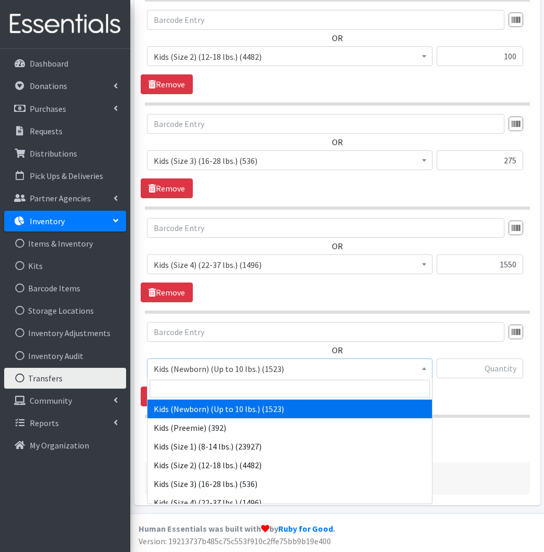
click at [275, 366] on span "Kids (Newborn) (Up to 10 lbs.) (1523)" at bounding box center [290, 369] width 272 height 15
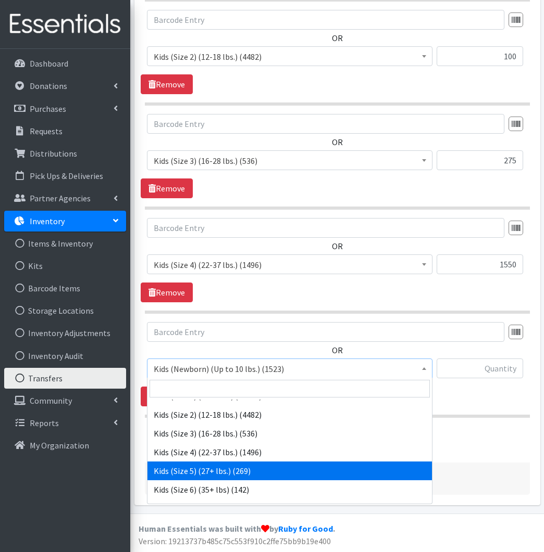
scroll to position [46, 0]
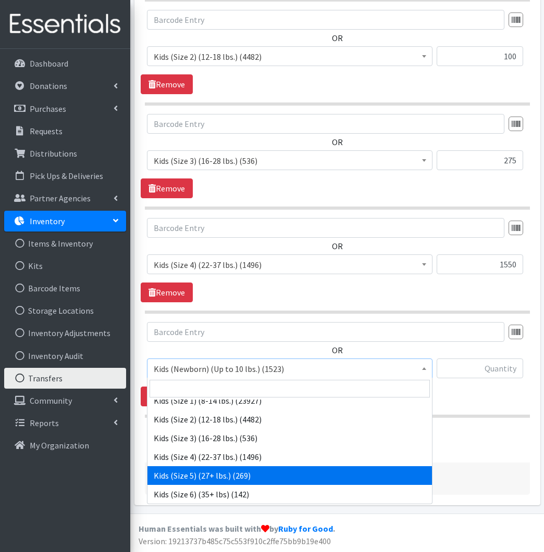
select select "558"
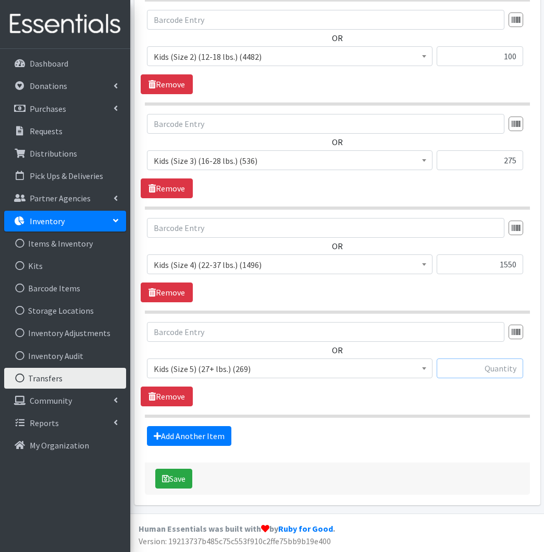
click at [496, 374] on input "text" at bounding box center [479, 369] width 87 height 20
type input "600"
click at [181, 440] on link "Add Another Item" at bounding box center [189, 436] width 84 height 20
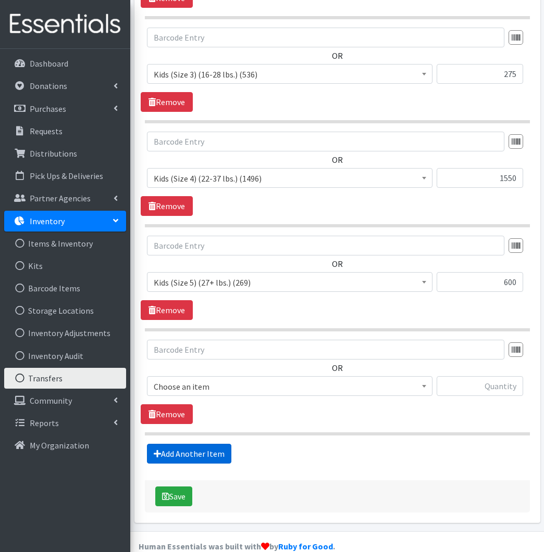
scroll to position [576, 0]
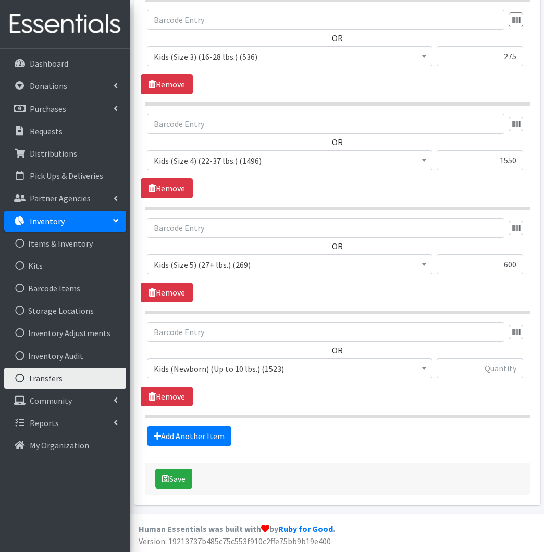
click at [205, 369] on span "Kids (Newborn) (Up to 10 lbs.) (1523)" at bounding box center [290, 369] width 272 height 15
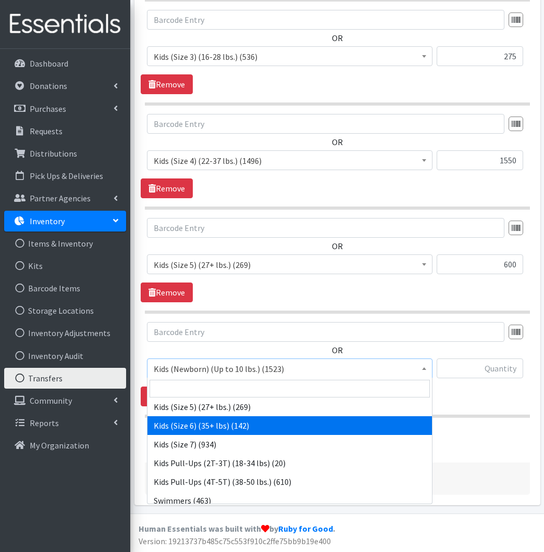
scroll to position [118, 0]
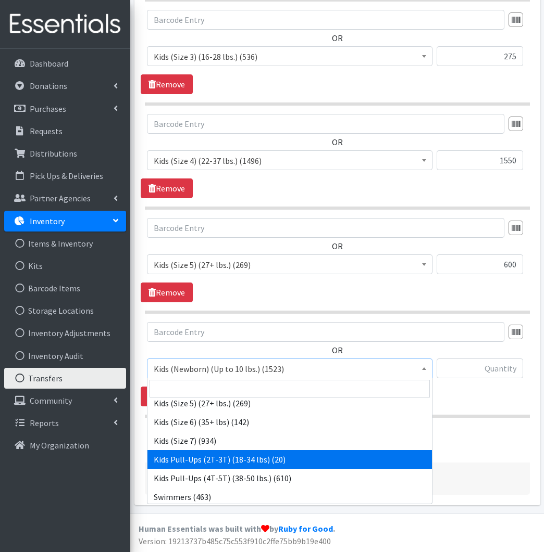
select select "564"
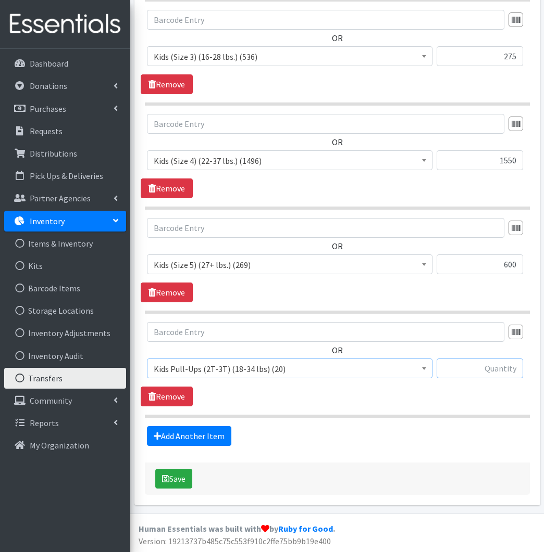
click at [501, 366] on input "text" at bounding box center [479, 369] width 87 height 20
type input "75"
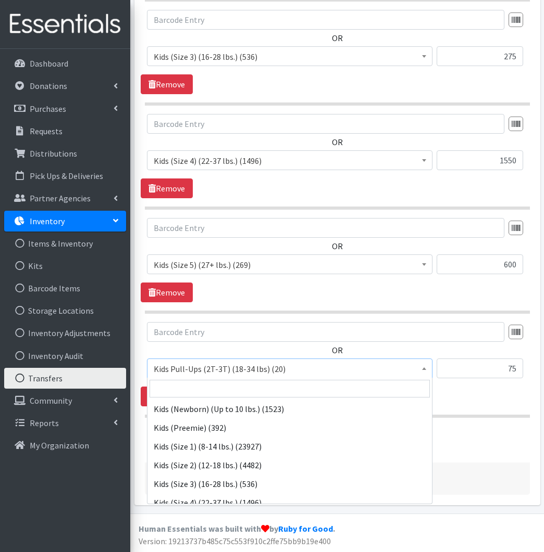
click at [268, 369] on span "Kids Pull-Ups (2T-3T) (18-34 lbs) (20)" at bounding box center [290, 369] width 272 height 15
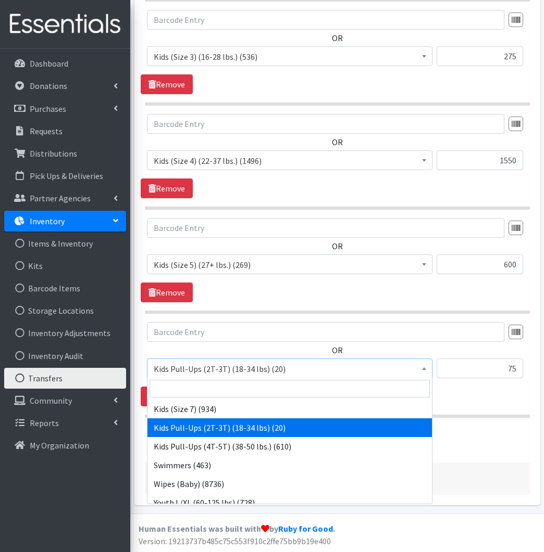
click at [140, 366] on div "Create a Transfer to move quantities of inventory from one storage location to …" at bounding box center [337, 7] width 406 height 996
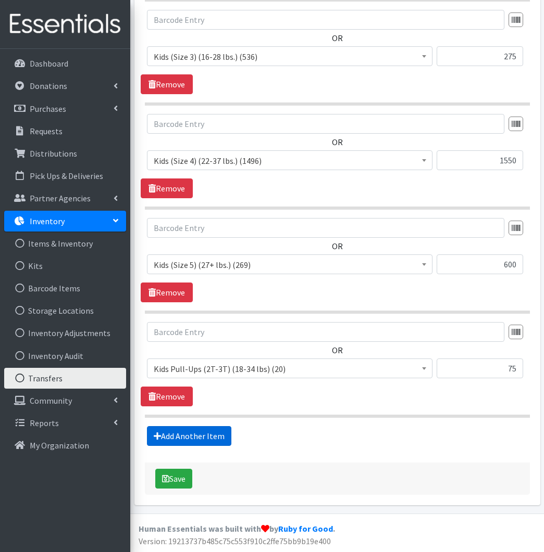
click at [208, 436] on link "Add Another Item" at bounding box center [189, 436] width 84 height 20
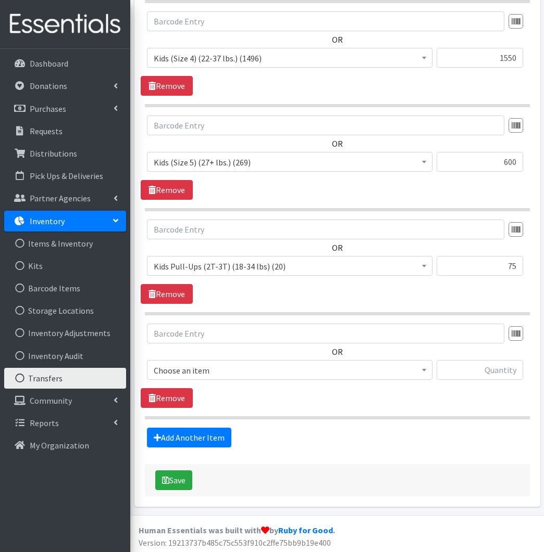
scroll to position [680, 0]
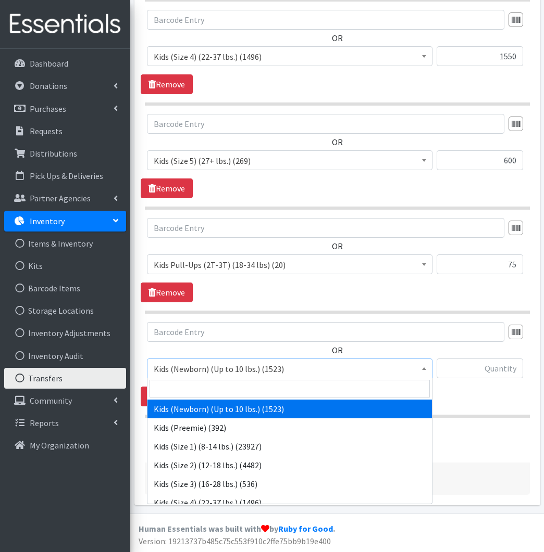
click at [217, 367] on span "Kids (Newborn) (Up to 10 lbs.) (1523)" at bounding box center [290, 369] width 272 height 15
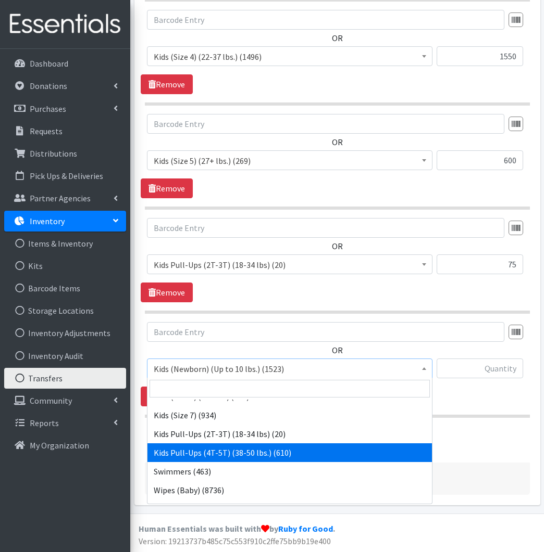
scroll to position [680, 1]
select select "566"
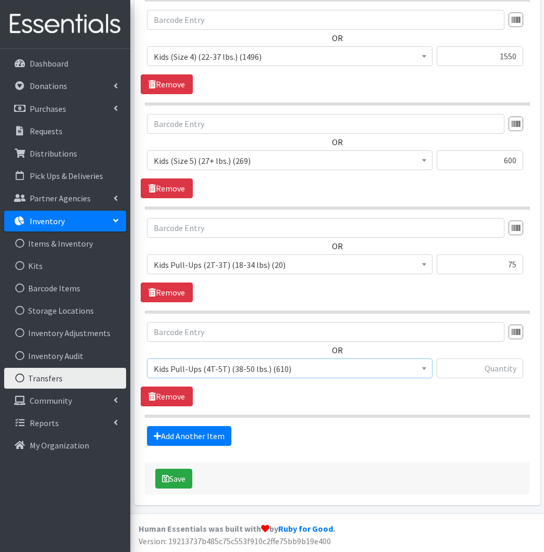
scroll to position [680, 0]
click at [507, 372] on input "text" at bounding box center [479, 369] width 87 height 20
type input "275"
click at [214, 436] on link "Add Another Item" at bounding box center [189, 436] width 84 height 20
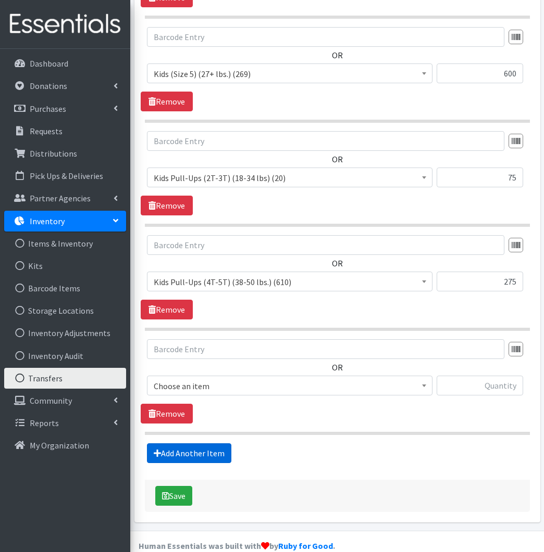
scroll to position [785, 0]
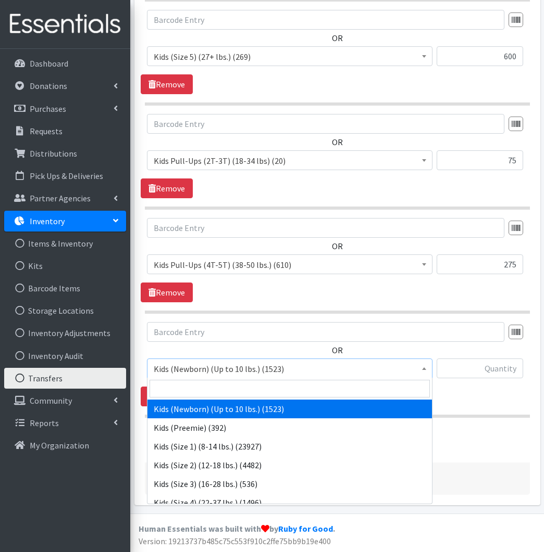
click at [205, 374] on span "Kids (Newborn) (Up to 10 lbs.) (1523)" at bounding box center [290, 369] width 272 height 15
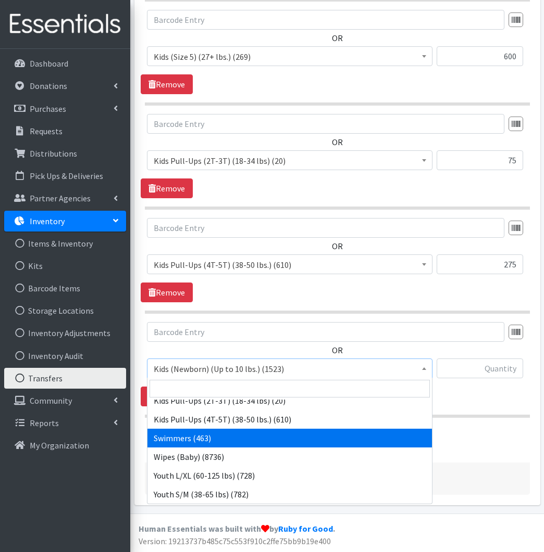
scroll to position [177, 0]
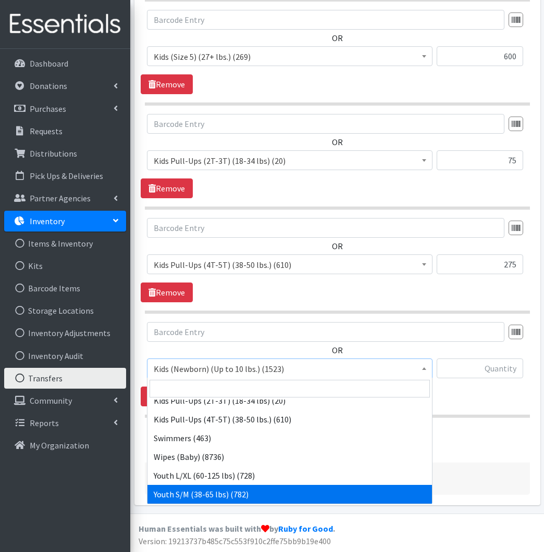
select select "553"
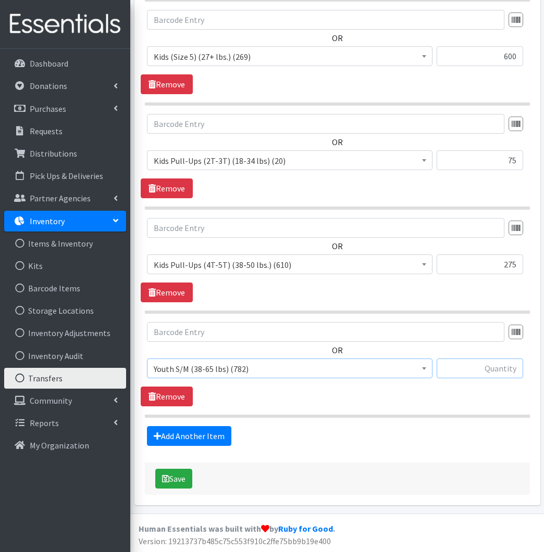
click at [516, 372] on input "text" at bounding box center [479, 369] width 87 height 20
type input "25"
click at [203, 436] on link "Add Another Item" at bounding box center [189, 436] width 84 height 20
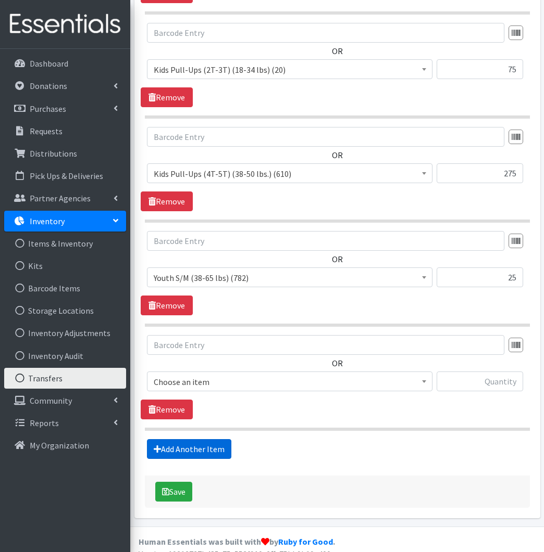
scroll to position [889, 0]
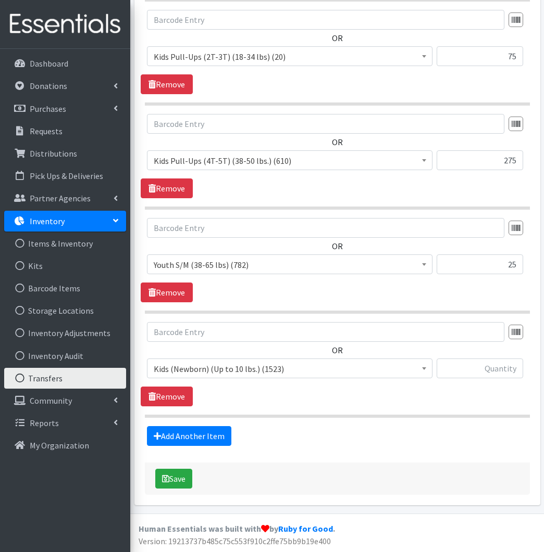
click at [239, 364] on span "Kids (Newborn) (Up to 10 lbs.) (1523)" at bounding box center [290, 369] width 272 height 15
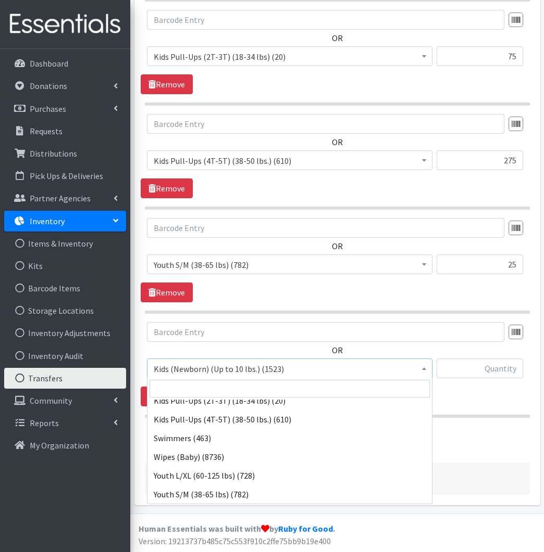
scroll to position [177, 0]
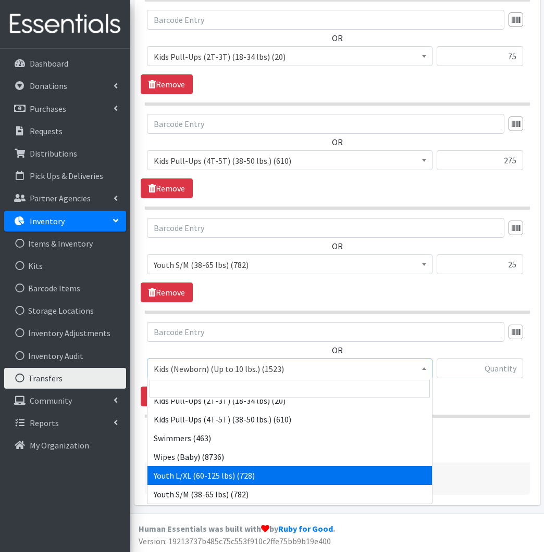
select select "543"
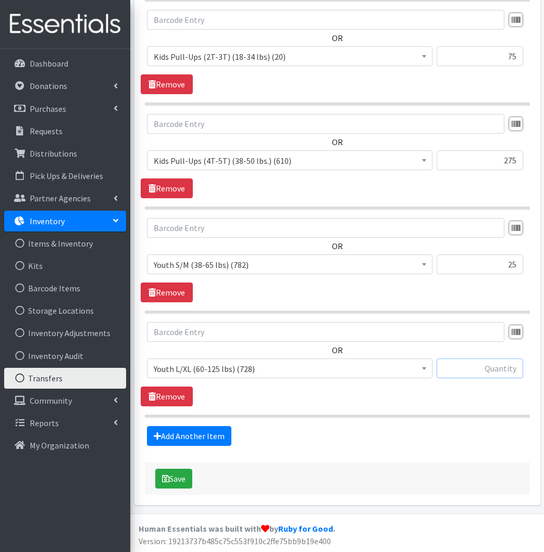
click at [497, 360] on input "text" at bounding box center [479, 369] width 87 height 20
type input "725"
click at [187, 435] on link "Add Another Item" at bounding box center [189, 436] width 84 height 20
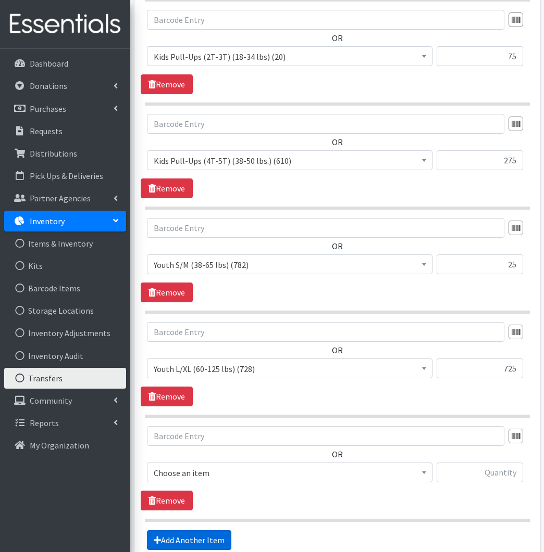
scroll to position [993, 0]
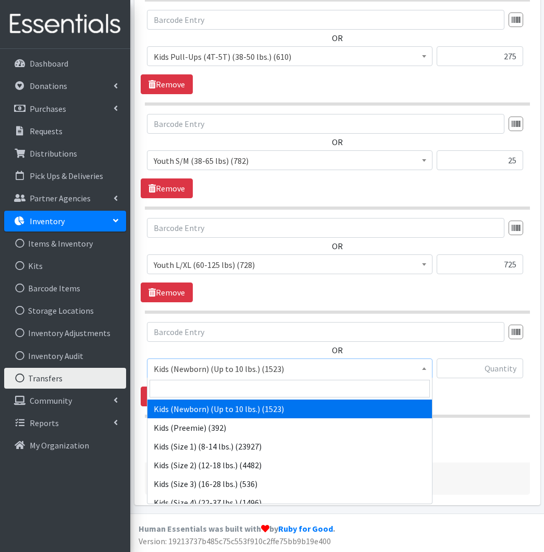
click at [237, 373] on span "Kids (Newborn) (Up to 10 lbs.) (1523)" at bounding box center [290, 369] width 272 height 15
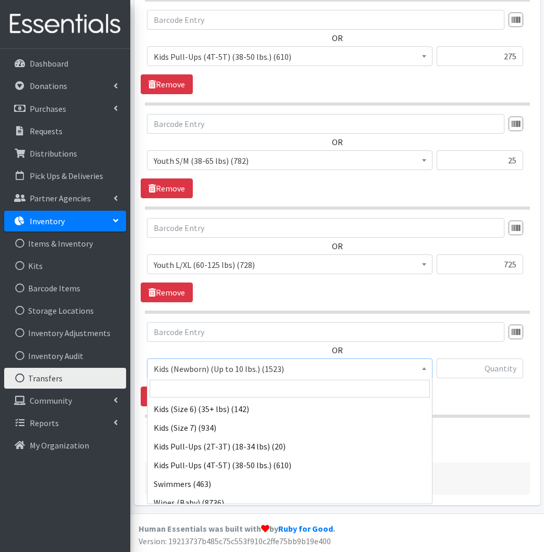
scroll to position [130, 0]
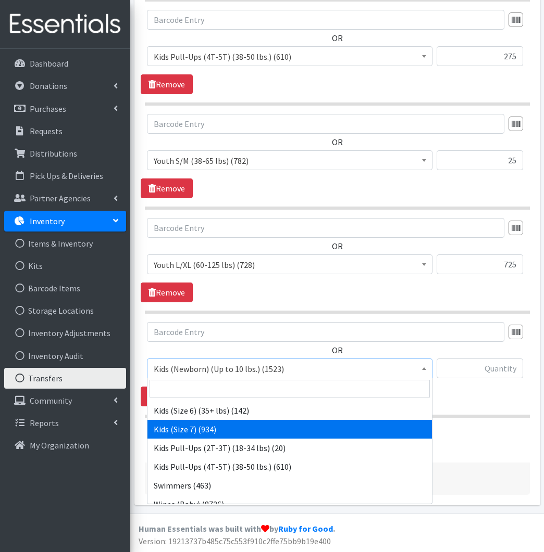
select select "1752"
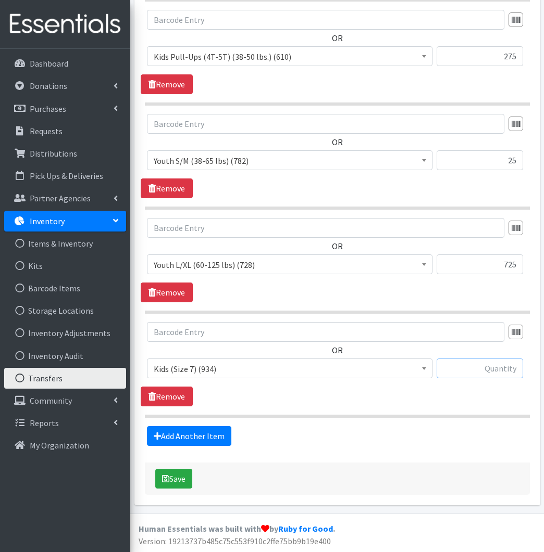
click at [483, 371] on input "text" at bounding box center [479, 369] width 87 height 20
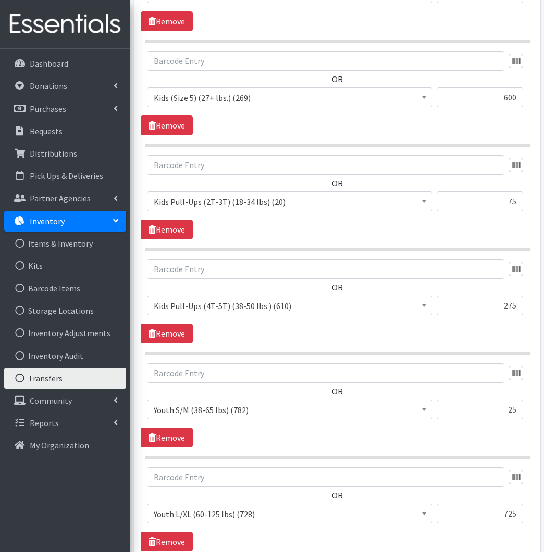
scroll to position [742, 0]
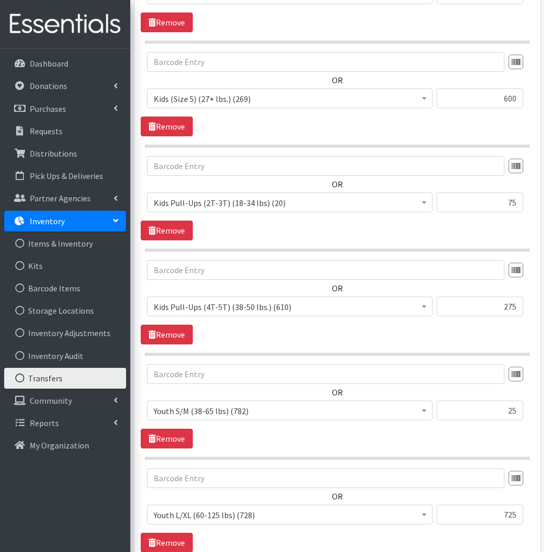
type input "450"
drag, startPoint x: 515, startPoint y: 202, endPoint x: 504, endPoint y: 204, distance: 10.6
click at [504, 204] on input "75" at bounding box center [479, 203] width 87 height 20
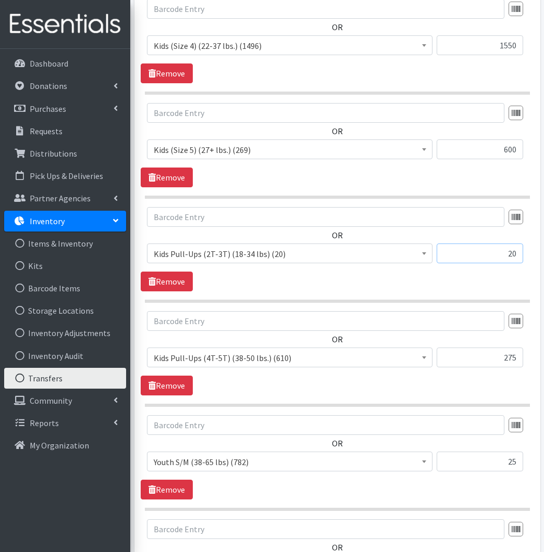
scroll to position [701, 1]
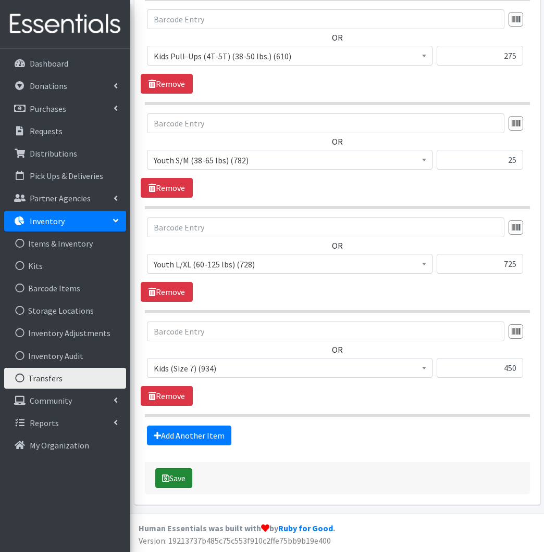
type input "20"
click at [173, 482] on button "Save" at bounding box center [173, 479] width 37 height 20
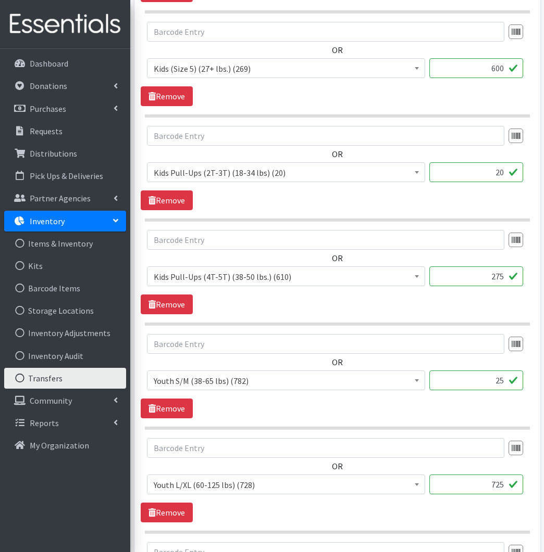
scroll to position [812, 0]
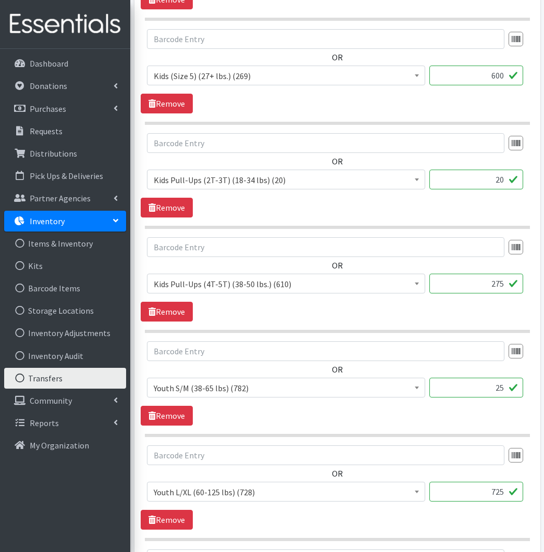
click at [501, 180] on input "20" at bounding box center [476, 180] width 94 height 20
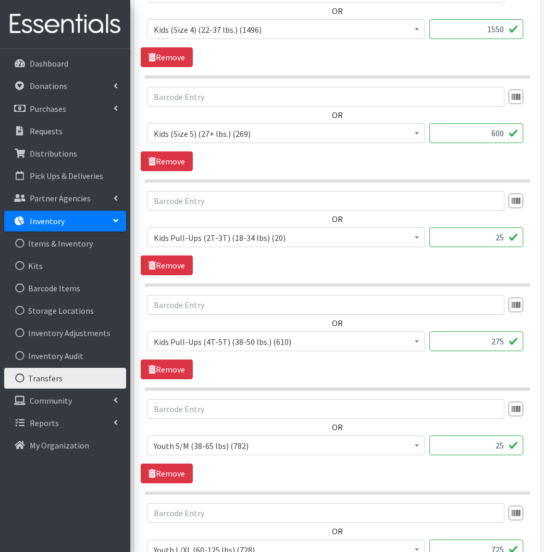
scroll to position [747, 0]
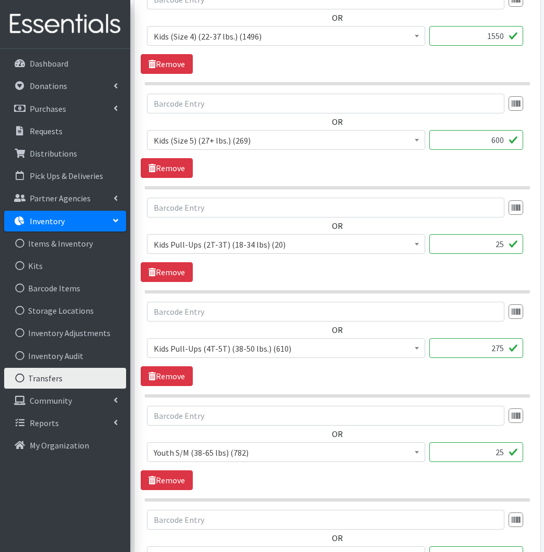
type input "25"
click at [495, 158] on div "OR Kids (Newborn) (Up to 10 lbs.) (1523) Kids (Preemie) (392) Kids (Size 1) (8-…" at bounding box center [337, 136] width 393 height 84
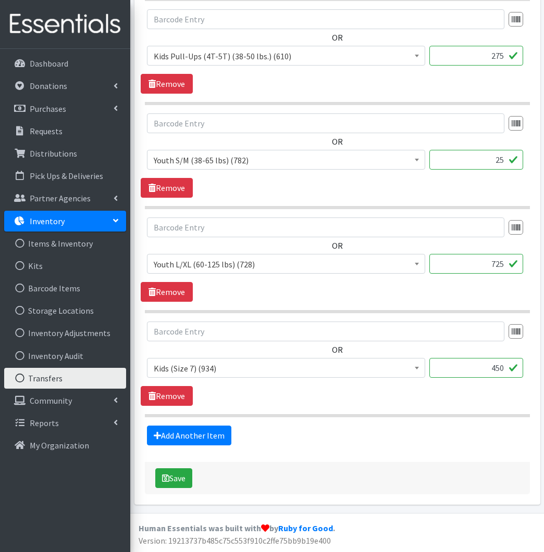
scroll to position [1039, 0]
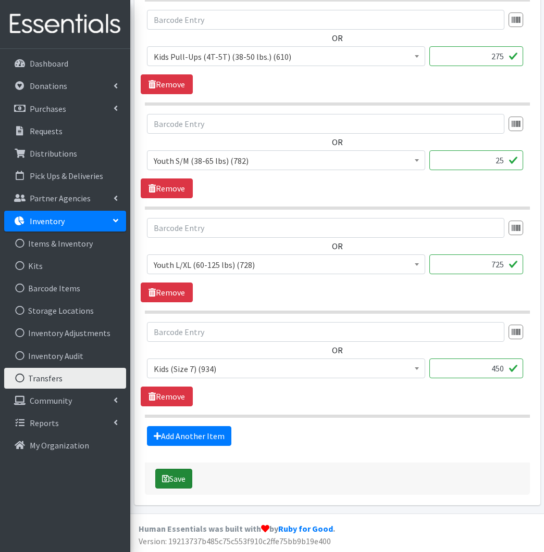
click at [185, 473] on button "Save" at bounding box center [173, 479] width 37 height 20
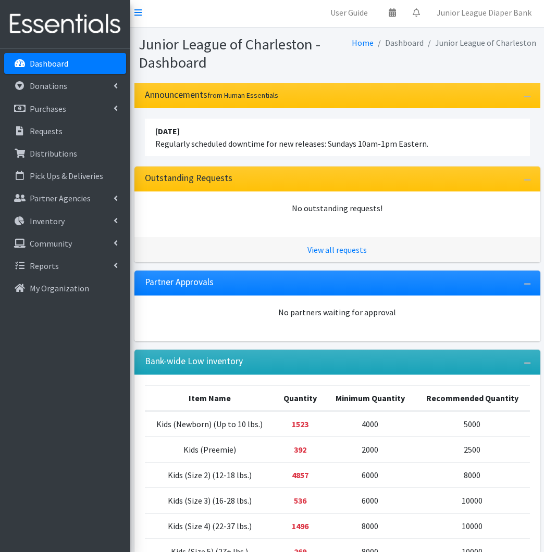
scroll to position [0, 1]
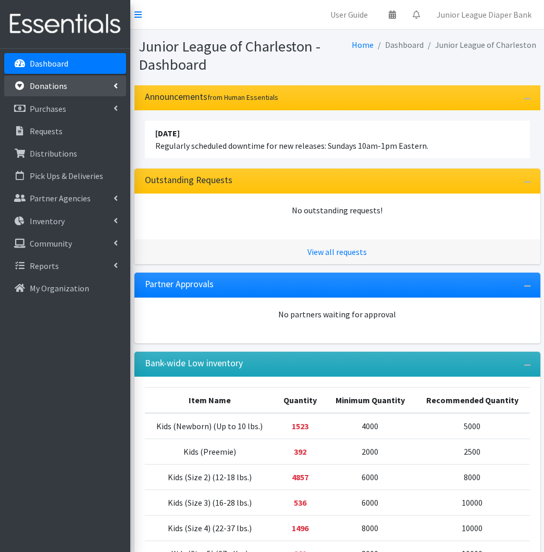
click at [62, 81] on p "Donations" at bounding box center [48, 86] width 37 height 10
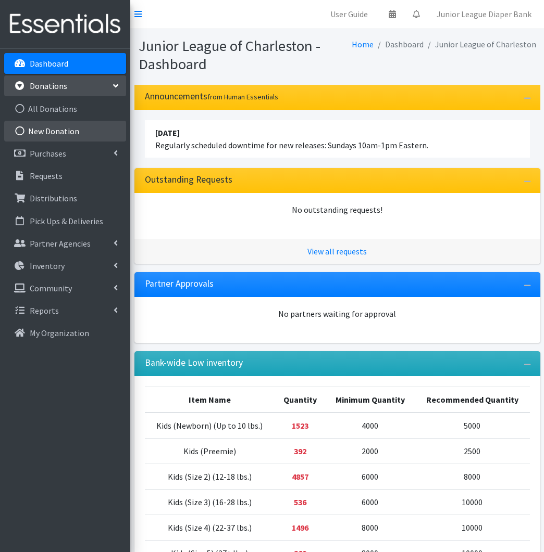
scroll to position [4, 0]
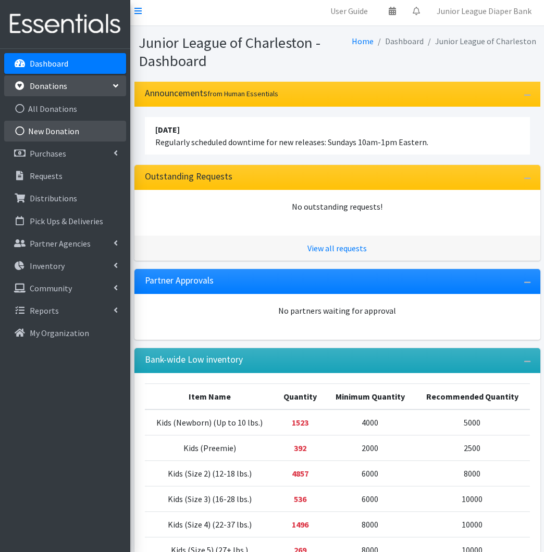
click at [63, 126] on link "New Donation" at bounding box center [65, 131] width 122 height 21
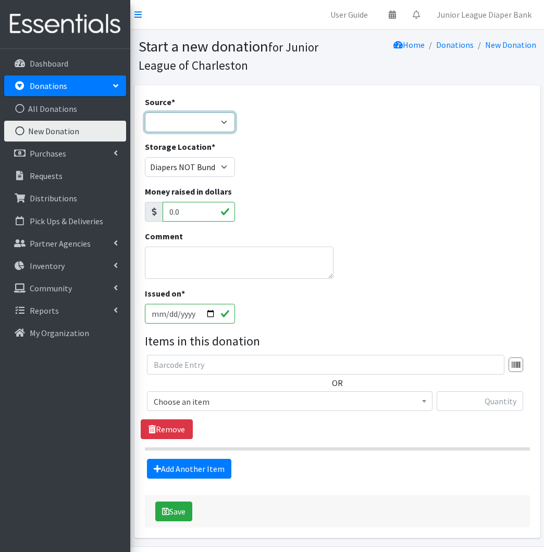
select select "Misc. Donation"
click at [184, 260] on textarea "Comment" at bounding box center [239, 263] width 188 height 32
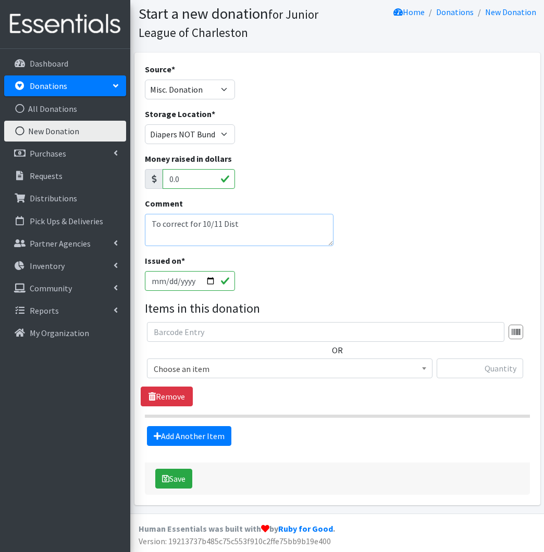
type textarea "To correct for 10/11 Dist"
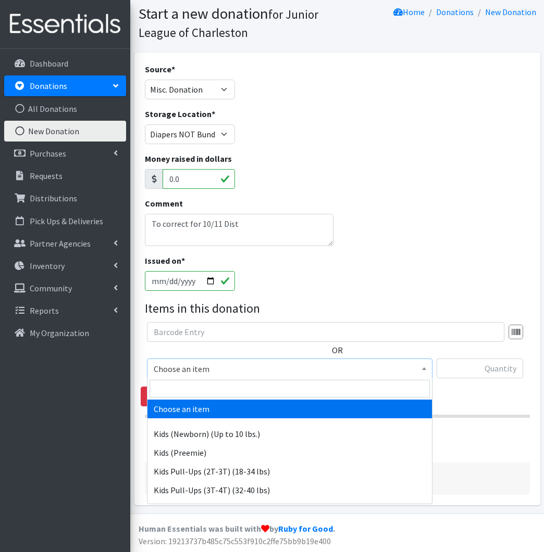
click at [345, 371] on span "Choose an item" at bounding box center [290, 369] width 272 height 15
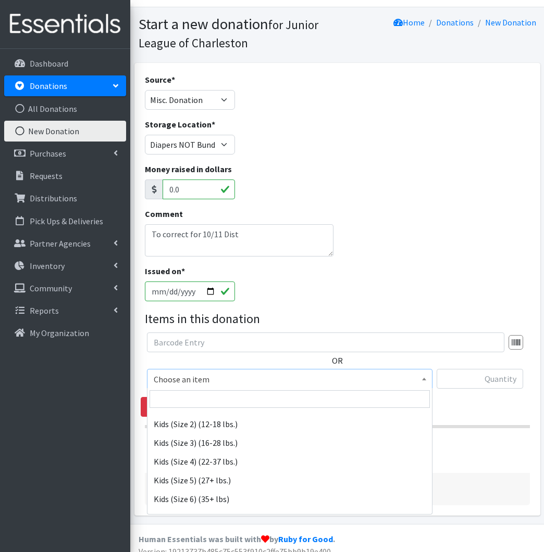
scroll to position [141, 0]
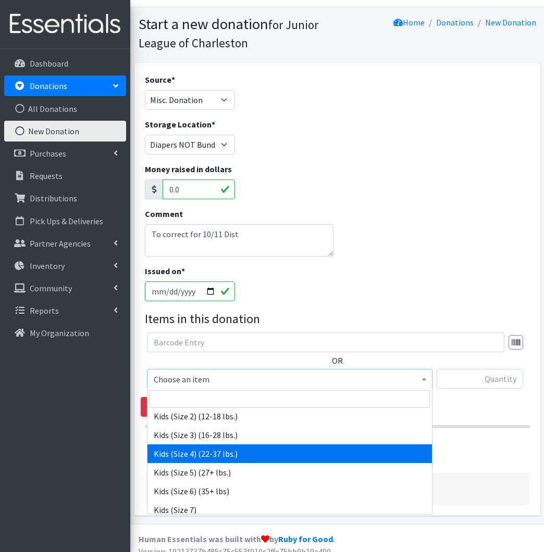
select select "557"
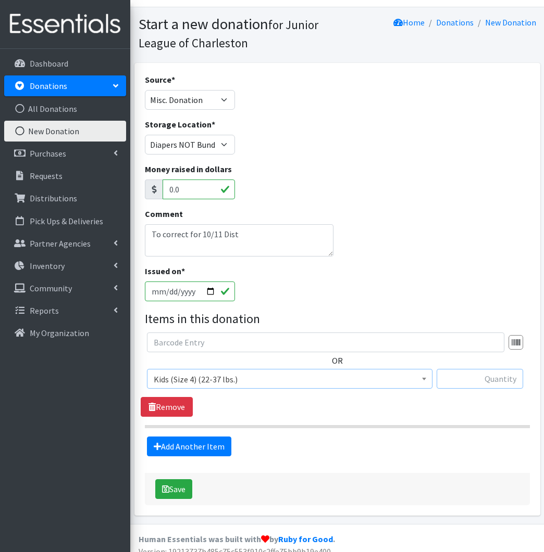
click at [506, 377] on input "text" at bounding box center [479, 379] width 87 height 20
type input "4"
click at [188, 444] on link "Add Another Item" at bounding box center [189, 447] width 84 height 20
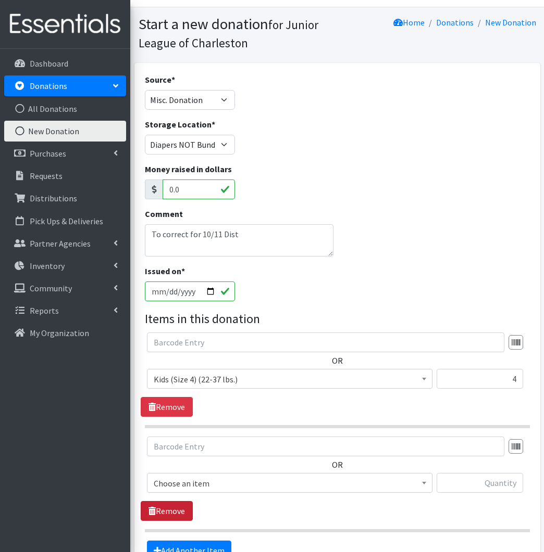
scroll to position [137, 0]
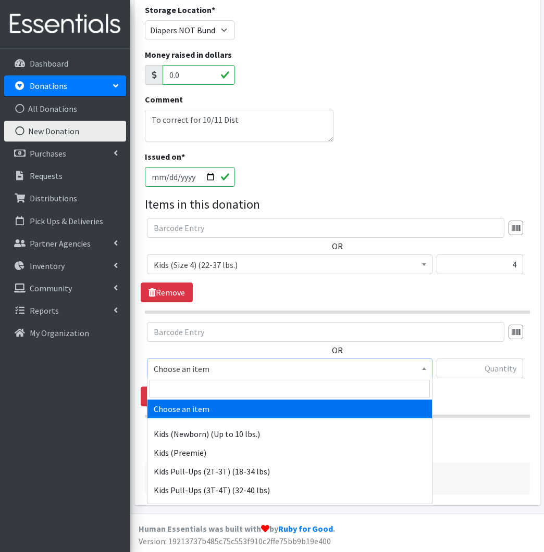
click at [230, 366] on span "Choose an item" at bounding box center [290, 369] width 272 height 15
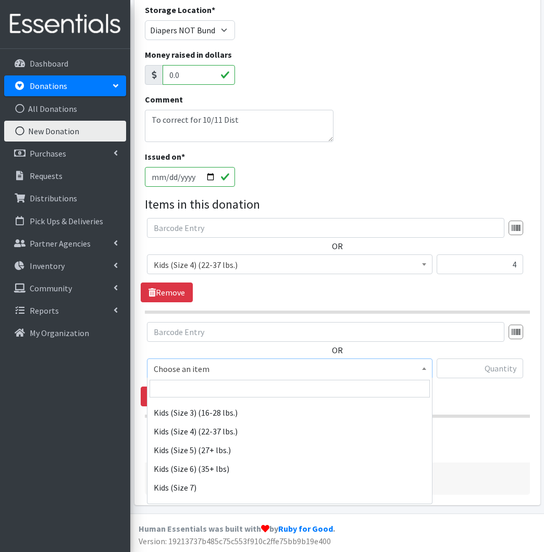
scroll to position [154, 0]
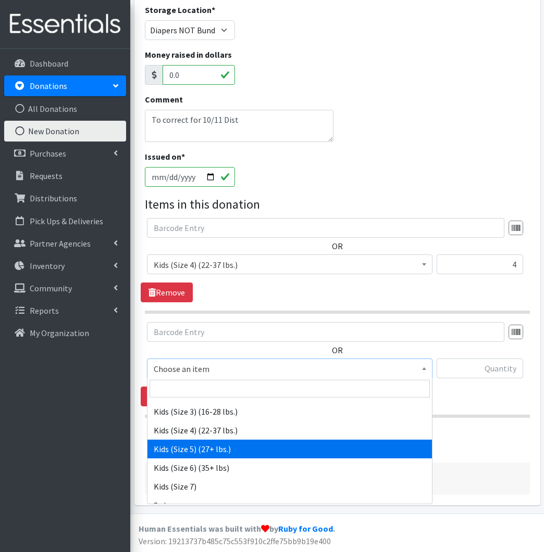
select select "558"
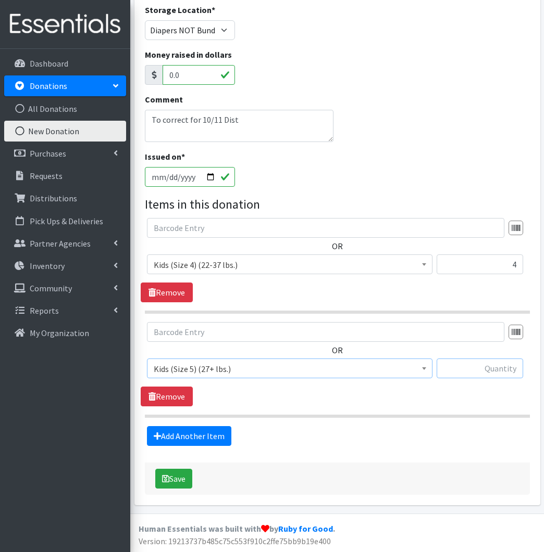
click at [511, 373] on input "text" at bounding box center [479, 369] width 87 height 20
type input "400"
click at [208, 438] on link "Add Another Item" at bounding box center [189, 436] width 84 height 20
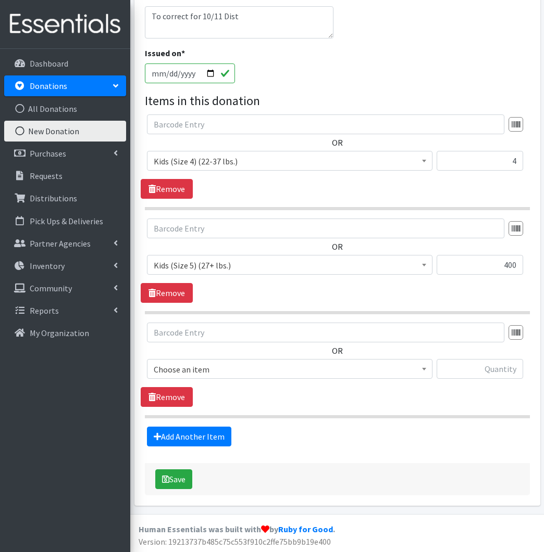
scroll to position [241, 0]
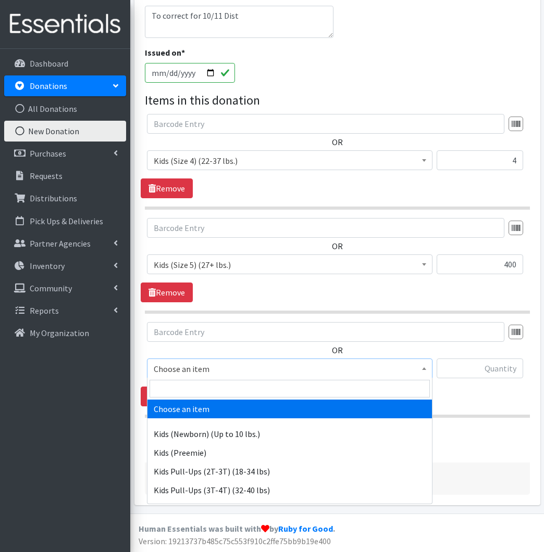
click at [301, 367] on span "Choose an item" at bounding box center [290, 369] width 272 height 15
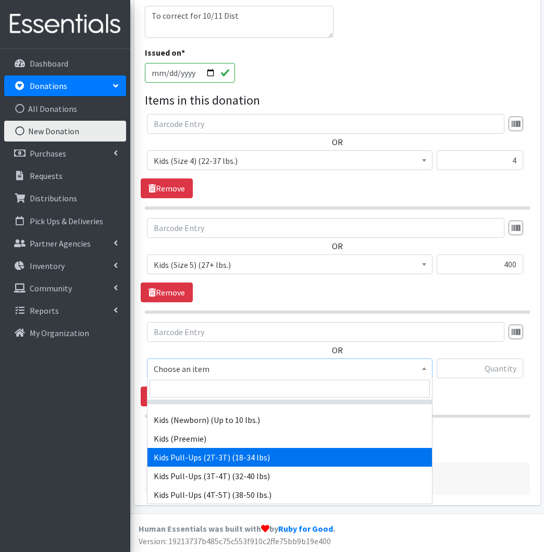
scroll to position [16, 0]
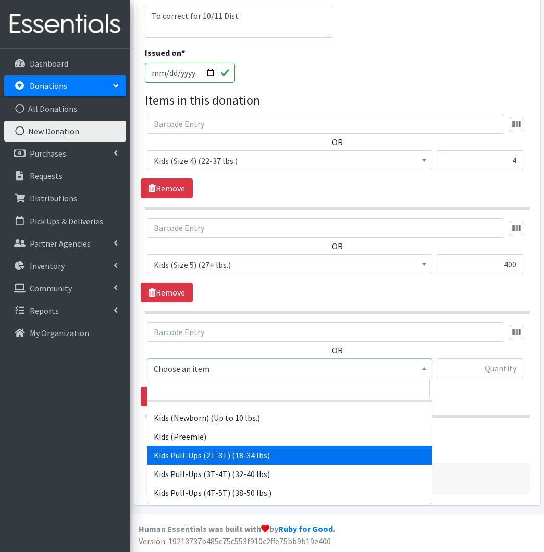
select select "564"
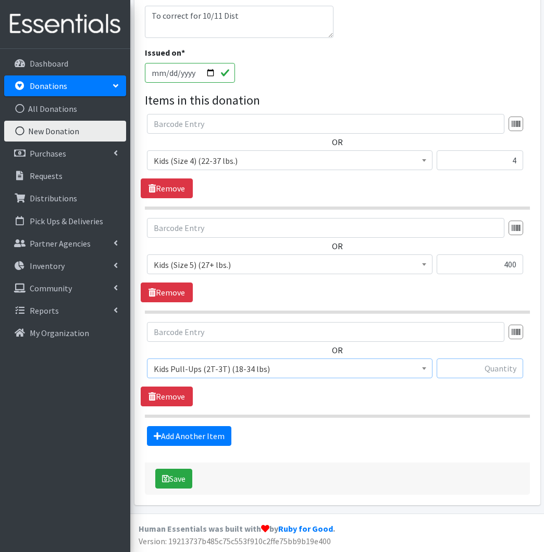
scroll to position [241, 1]
click at [507, 361] on input "text" at bounding box center [479, 369] width 87 height 20
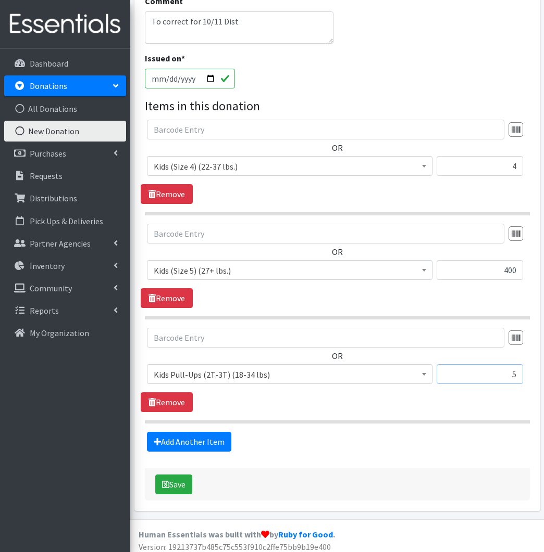
scroll to position [235, 0]
type input "5"
click at [185, 482] on button "Save" at bounding box center [173, 485] width 37 height 20
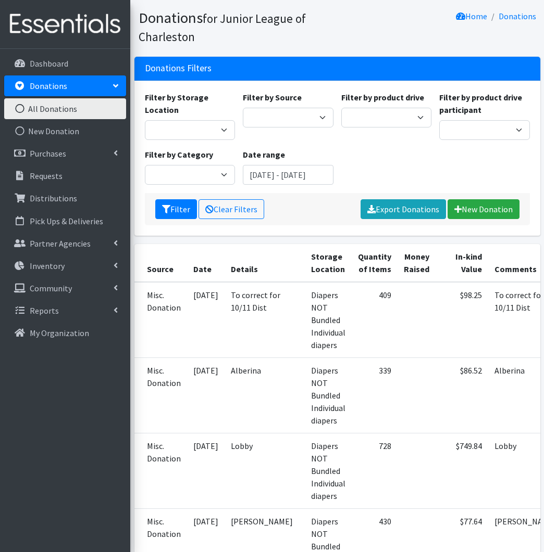
scroll to position [110, 0]
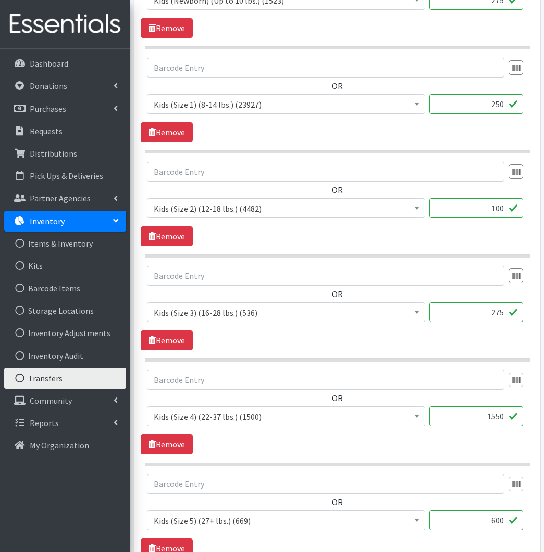
scroll to position [372, 0]
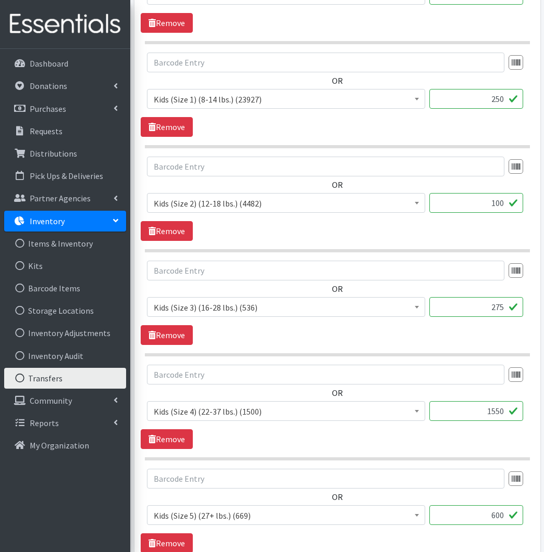
drag, startPoint x: 504, startPoint y: 414, endPoint x: 496, endPoint y: 414, distance: 8.3
click at [496, 414] on input "1550" at bounding box center [476, 411] width 94 height 20
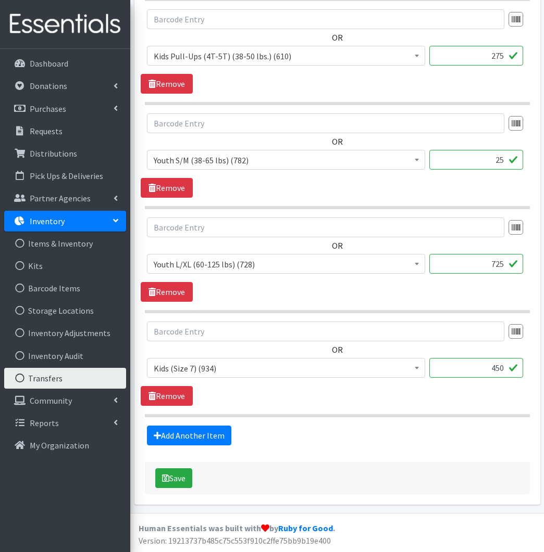
scroll to position [1039, 0]
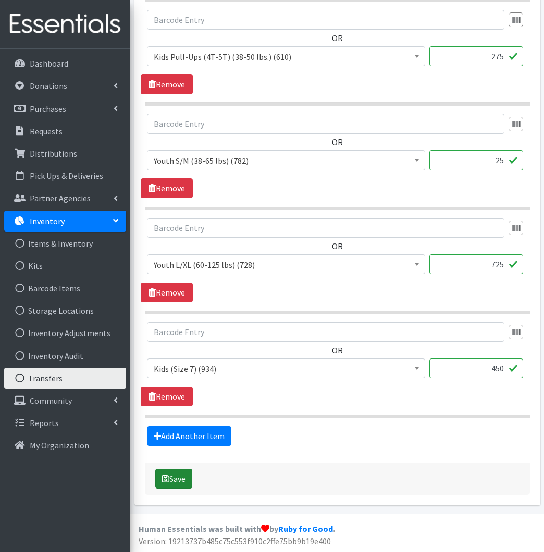
type input "1500"
click at [176, 486] on button "Save" at bounding box center [173, 479] width 37 height 20
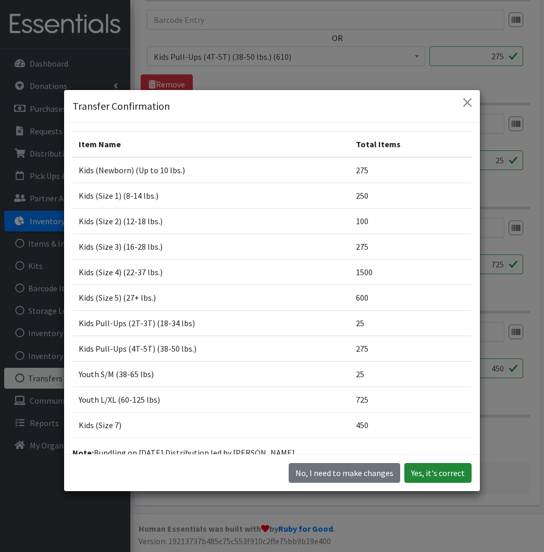
click at [455, 470] on button "Yes, it's correct" at bounding box center [437, 473] width 67 height 20
